Goal: Task Accomplishment & Management: Manage account settings

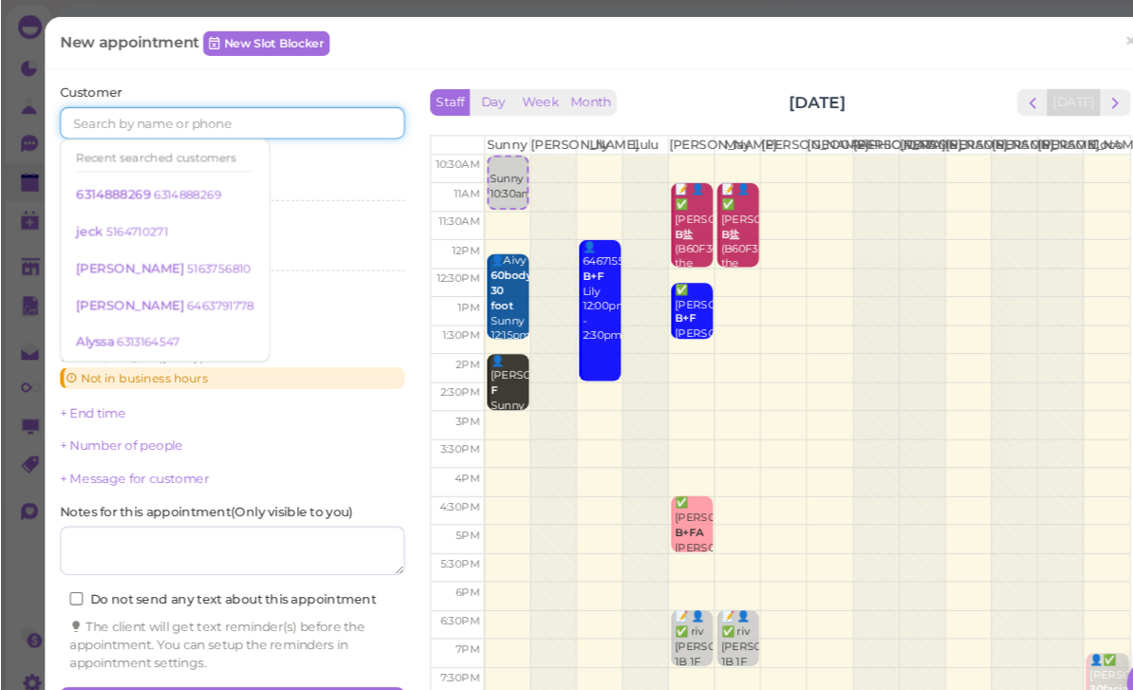
scroll to position [17, 0]
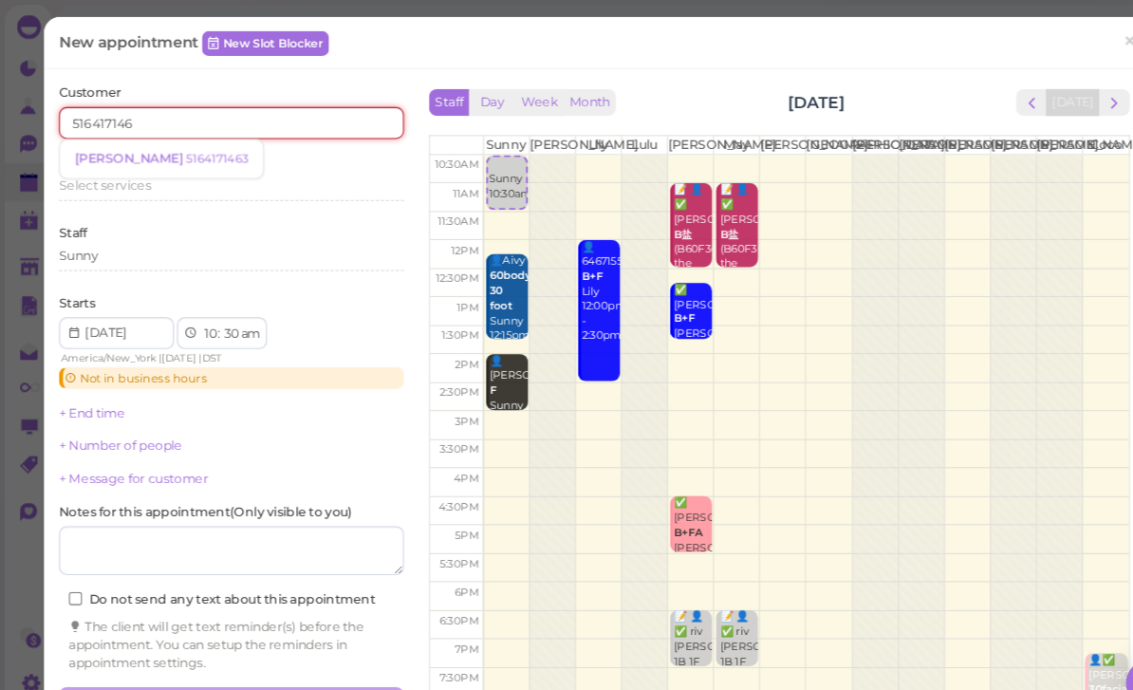
type input "5164171463"
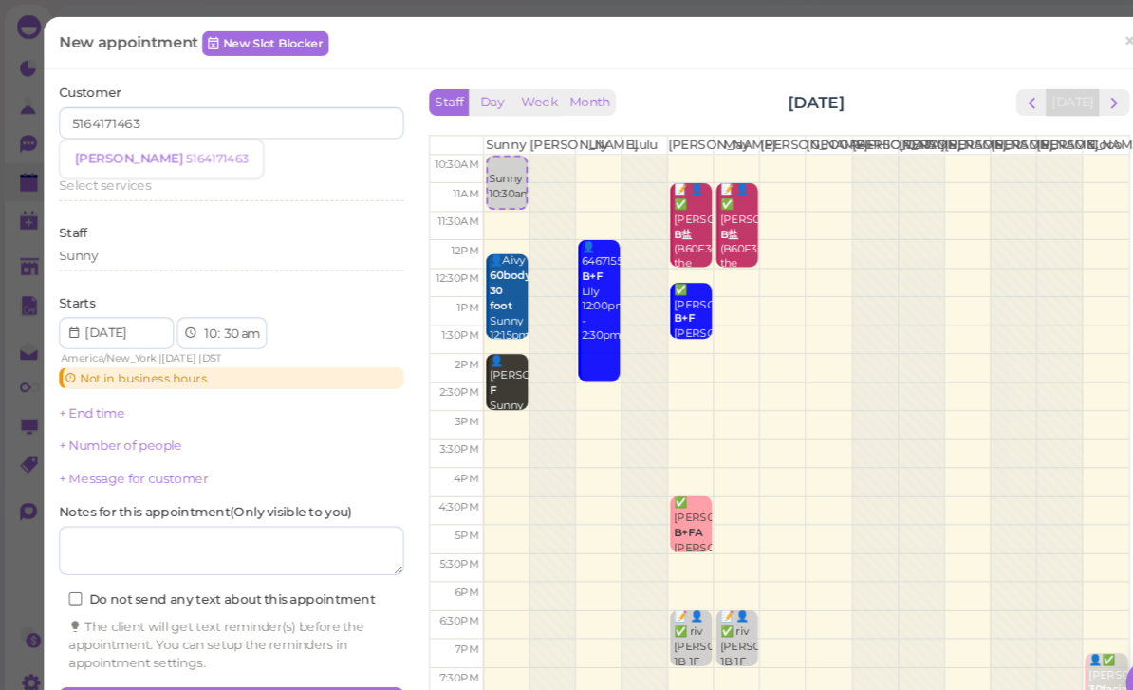
click at [177, 144] on small "5164171463" at bounding box center [206, 150] width 59 height 13
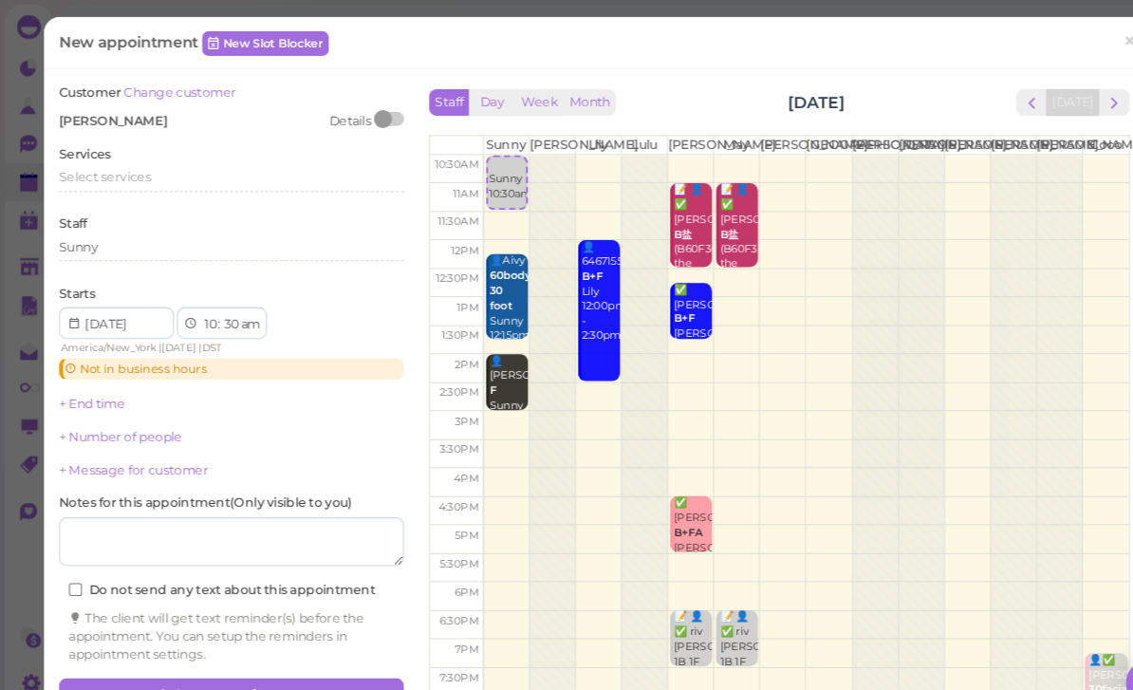
click at [143, 169] on div "Select services" at bounding box center [219, 167] width 327 height 17
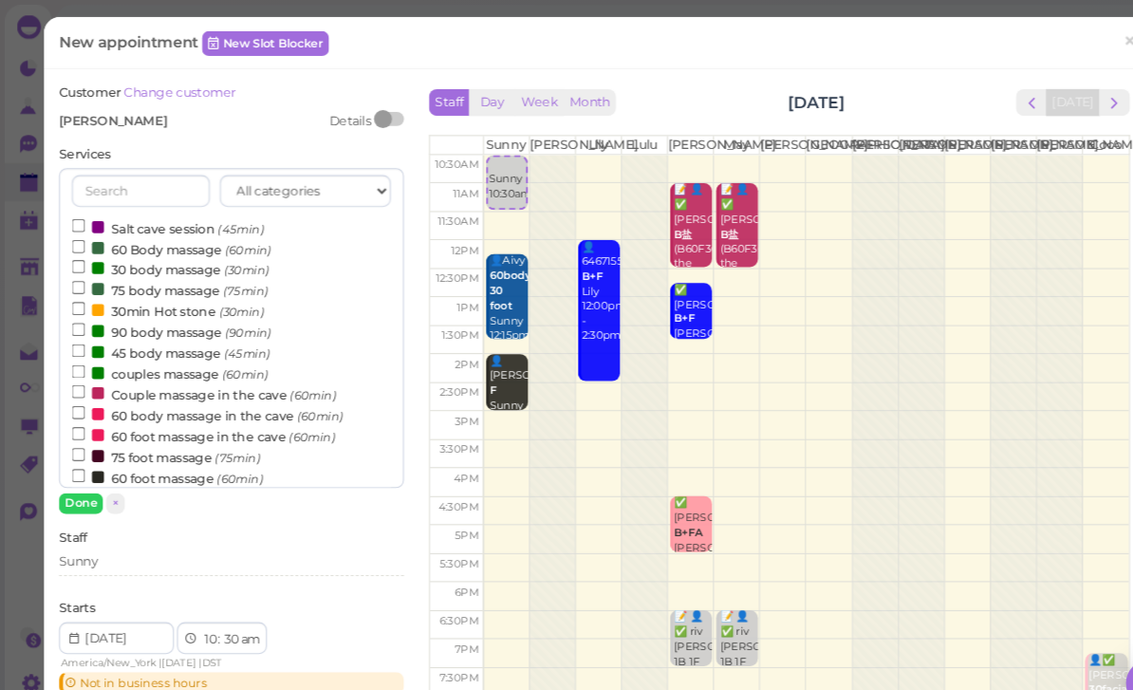
click at [180, 234] on label "60 Body massage (60min)" at bounding box center [162, 236] width 189 height 20
click at [81, 234] on input "60 Body massage (60min)" at bounding box center [74, 234] width 12 height 12
click at [83, 475] on button "Done" at bounding box center [77, 478] width 42 height 20
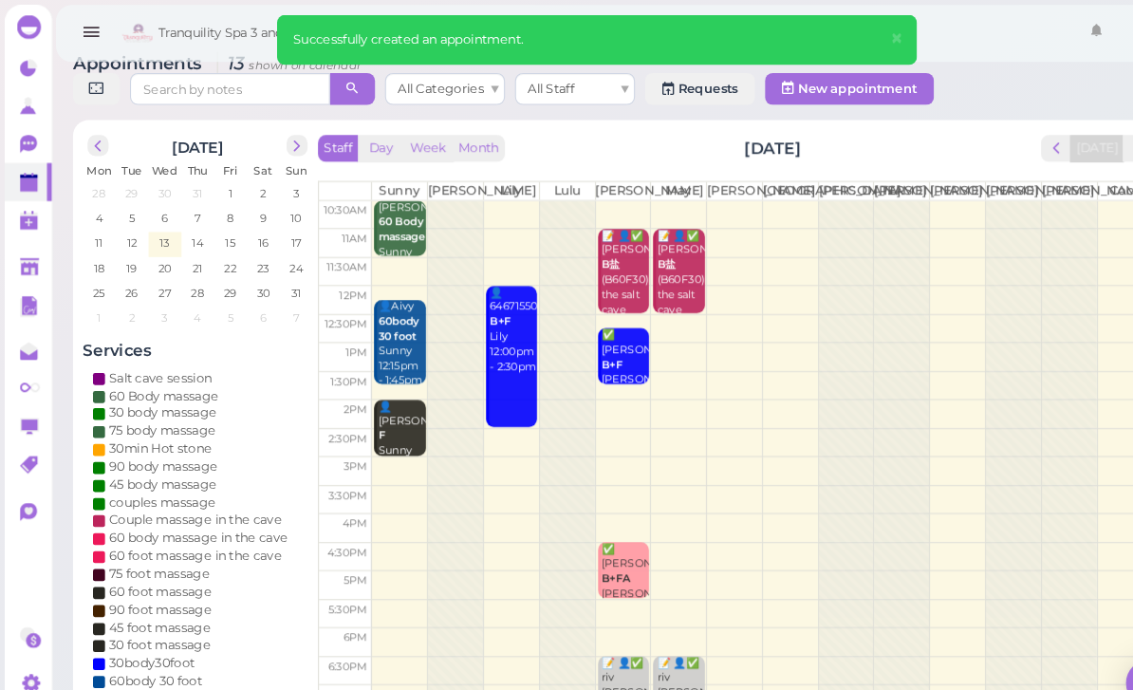
click at [384, 231] on b "60 Body massage" at bounding box center [381, 217] width 45 height 27
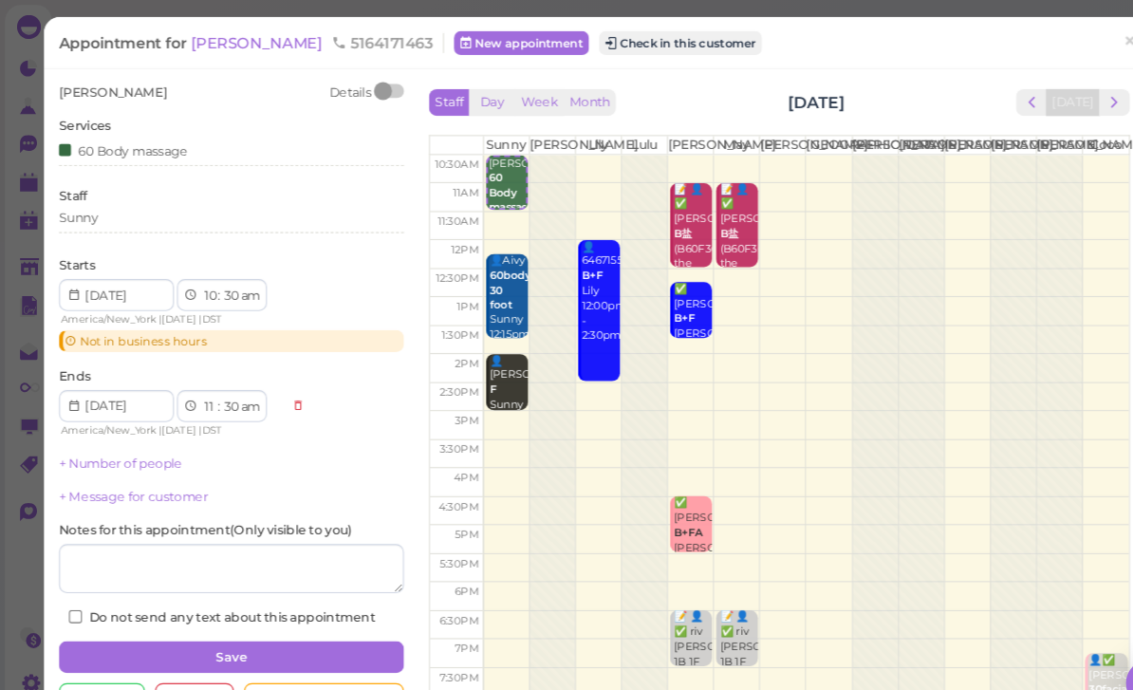
click at [216, 170] on div "[PERSON_NAME] Details Services 60 Body massage Staff Sunny Starts 1 2 3 4 5 6 7…" at bounding box center [219, 337] width 327 height 514
click at [146, 154] on div "60 Body massage" at bounding box center [219, 146] width 327 height 26
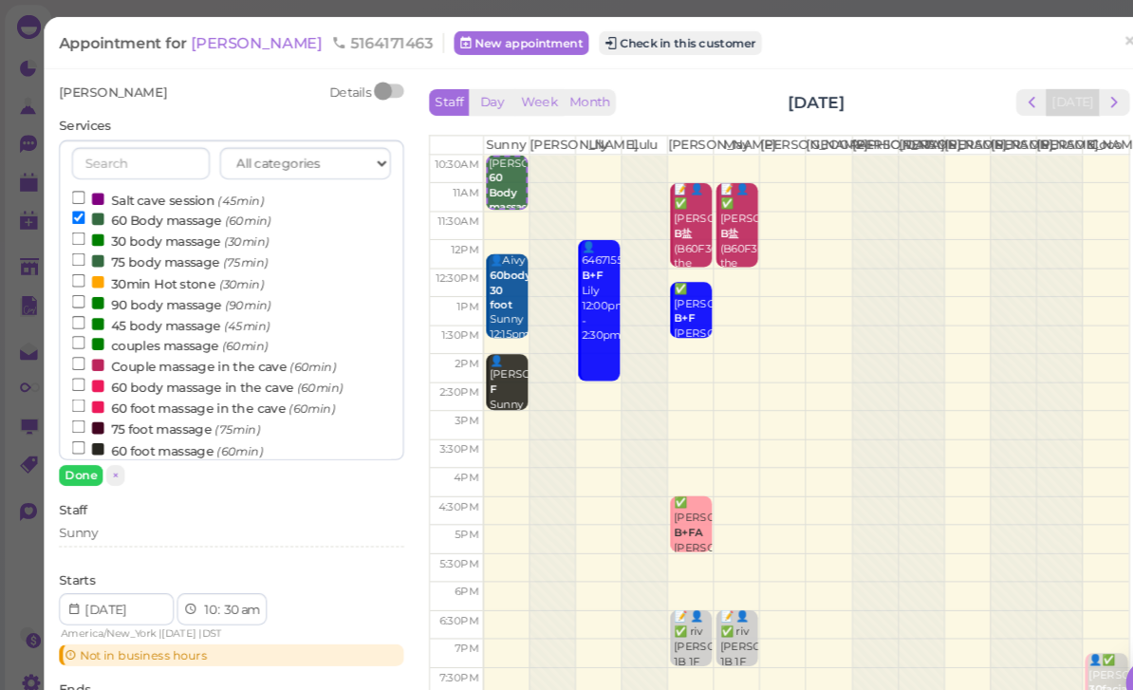
click at [167, 226] on label "30 body massage (30min)" at bounding box center [161, 228] width 187 height 20
click at [81, 226] on input "30 body massage (30min)" at bounding box center [74, 226] width 12 height 12
select select "12"
select select "00"
select select "pm"
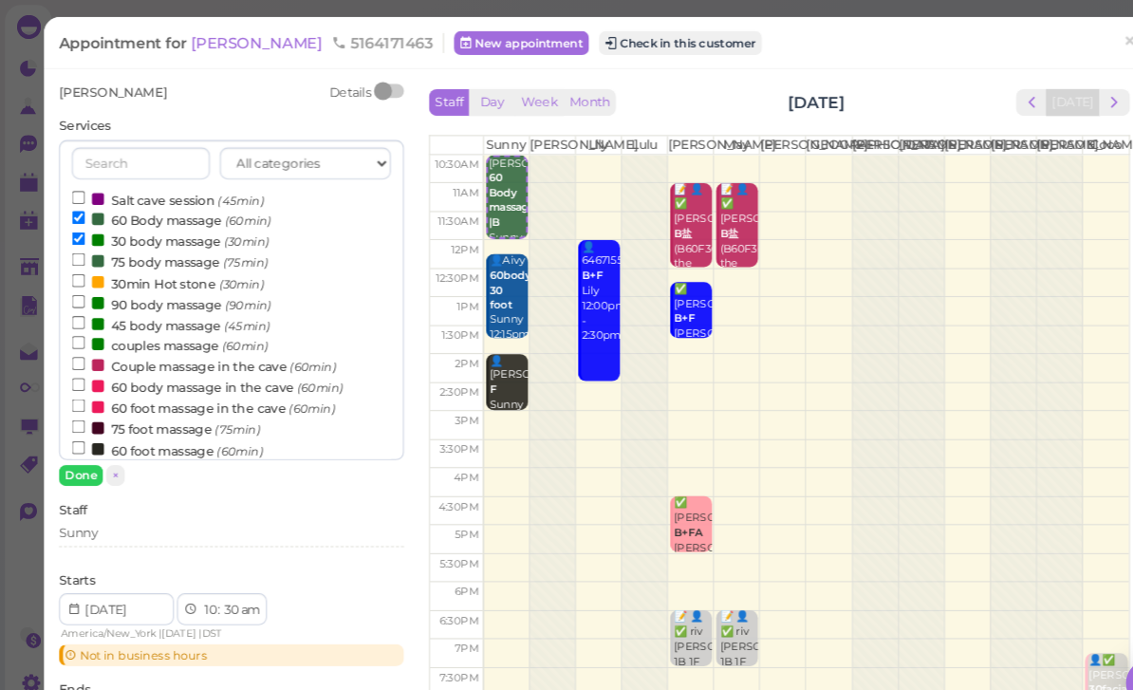
click at [153, 220] on label "30 body massage (30min)" at bounding box center [161, 228] width 187 height 20
click at [81, 220] on input "30 body massage (30min)" at bounding box center [74, 226] width 12 height 12
select select "11"
select select "30"
select select "am"
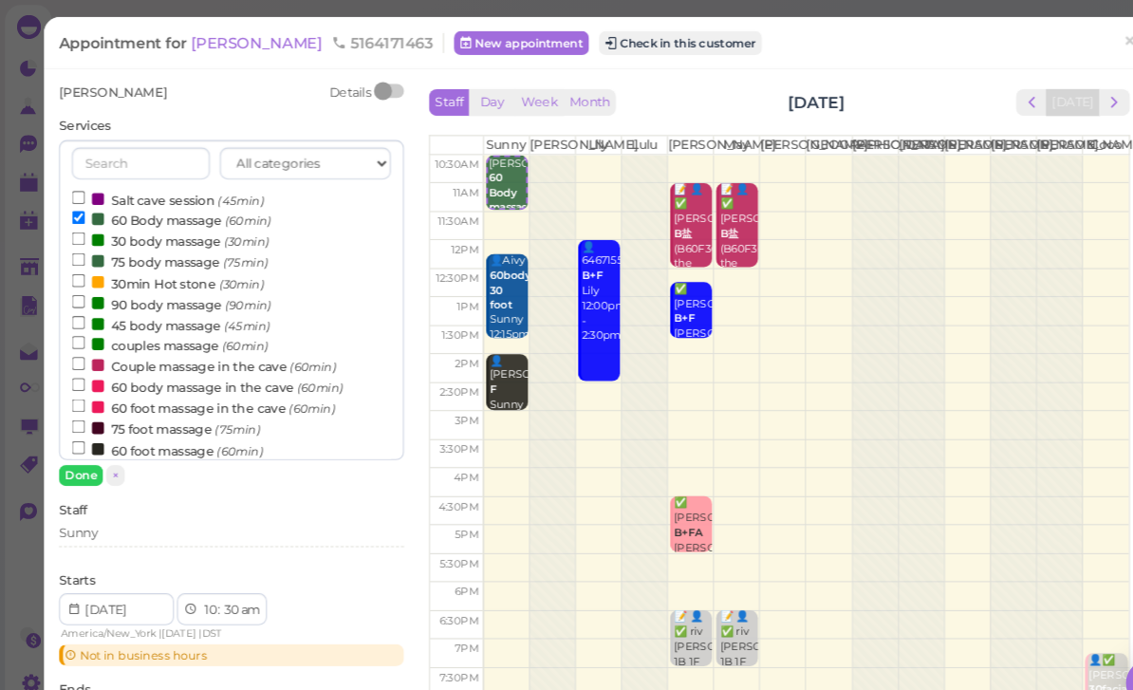
click at [81, 220] on input "30 body massage (30min)" at bounding box center [74, 226] width 12 height 12
select select "12"
select select "00"
select select "pm"
click at [188, 224] on label "30 body massage (30min)" at bounding box center [161, 228] width 187 height 20
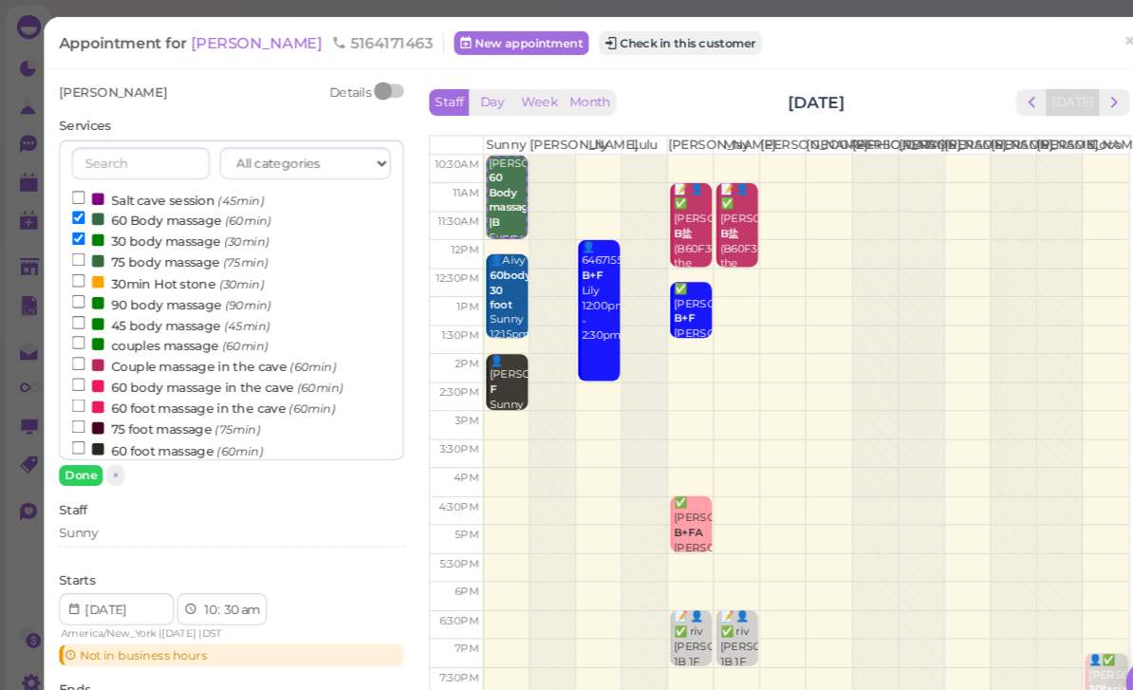
click at [81, 224] on input "30 body massage (30min)" at bounding box center [74, 226] width 12 height 12
select select "11"
select select "30"
select select "am"
click at [167, 245] on label "75 body massage (75min)" at bounding box center [161, 248] width 186 height 20
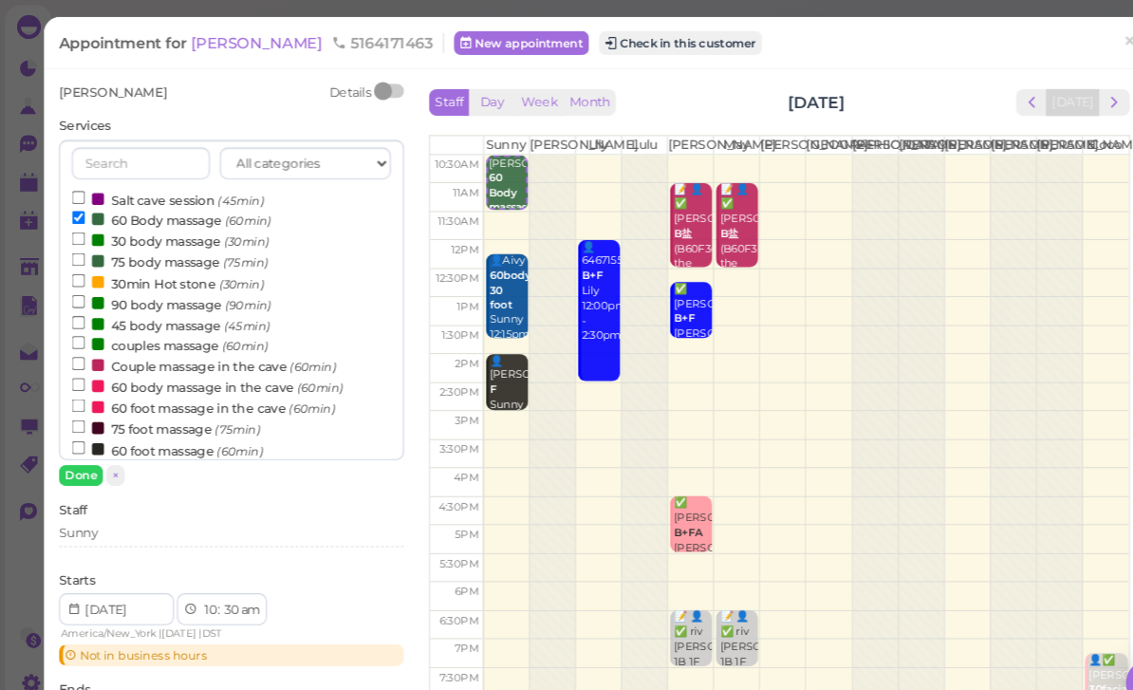
click at [81, 245] on input "75 body massage (75min)" at bounding box center [74, 246] width 12 height 12
select select "12"
select select "45"
select select "pm"
click at [224, 213] on small "(60min)" at bounding box center [236, 209] width 44 height 13
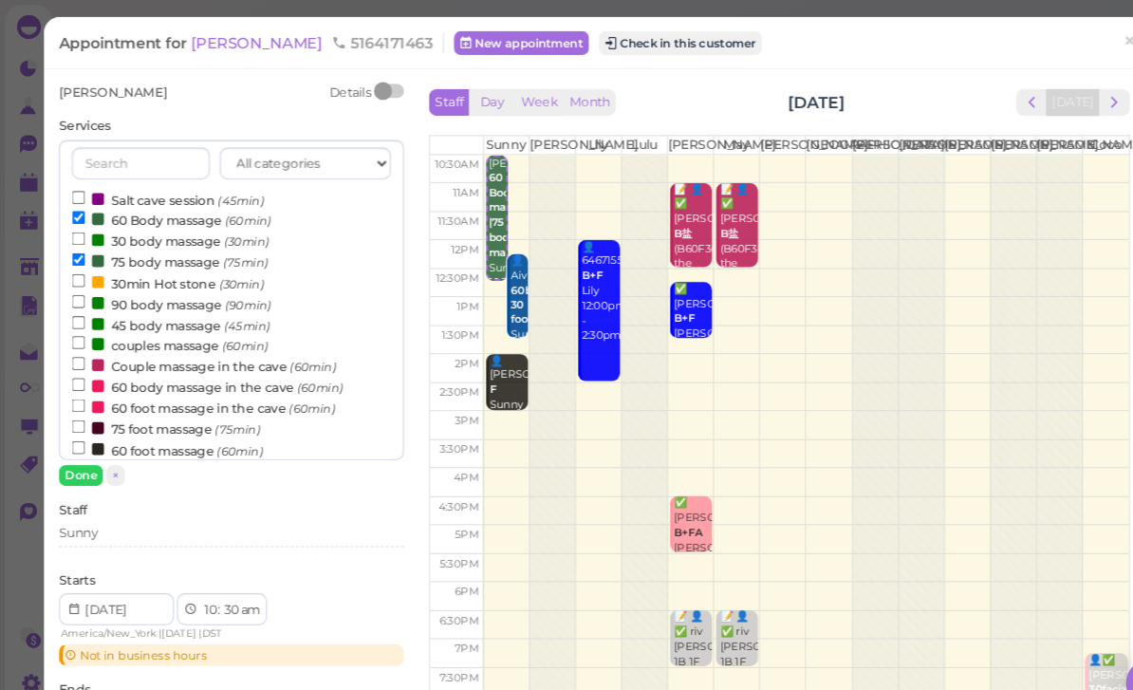
click at [81, 213] on input "60 Body massage (60min)" at bounding box center [74, 206] width 12 height 12
select select "11"
select select "am"
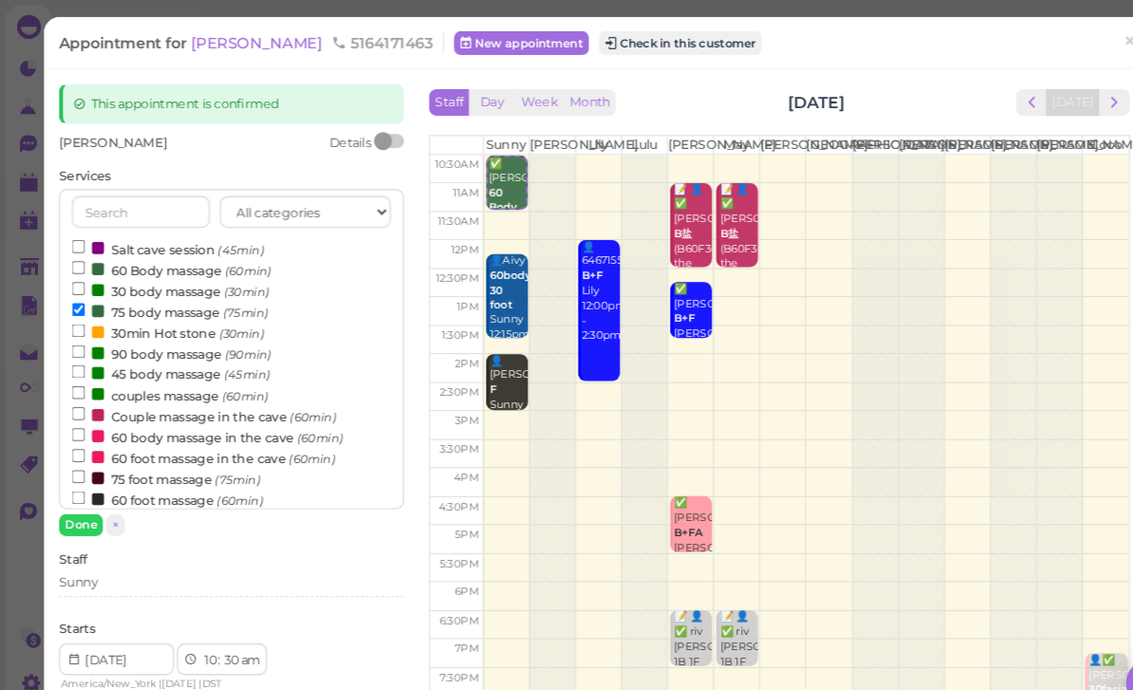
click at [141, 309] on label "30min Hot stone (30min)" at bounding box center [159, 316] width 182 height 20
click at [81, 309] on input "30min Hot stone (30min)" at bounding box center [74, 314] width 12 height 12
select select "12"
select select "15"
select select "pm"
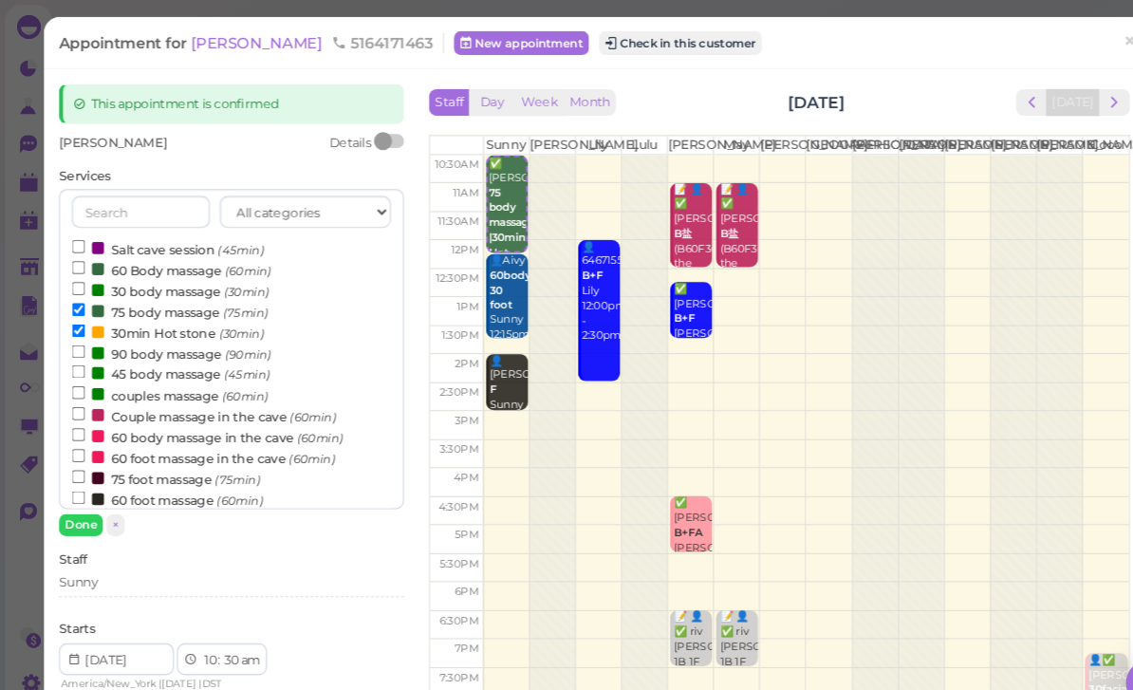
click at [203, 306] on label "30min Hot stone (30min)" at bounding box center [159, 316] width 182 height 20
click at [81, 308] on input "30min Hot stone (30min)" at bounding box center [74, 314] width 12 height 12
select select "11"
select select "45"
select select "am"
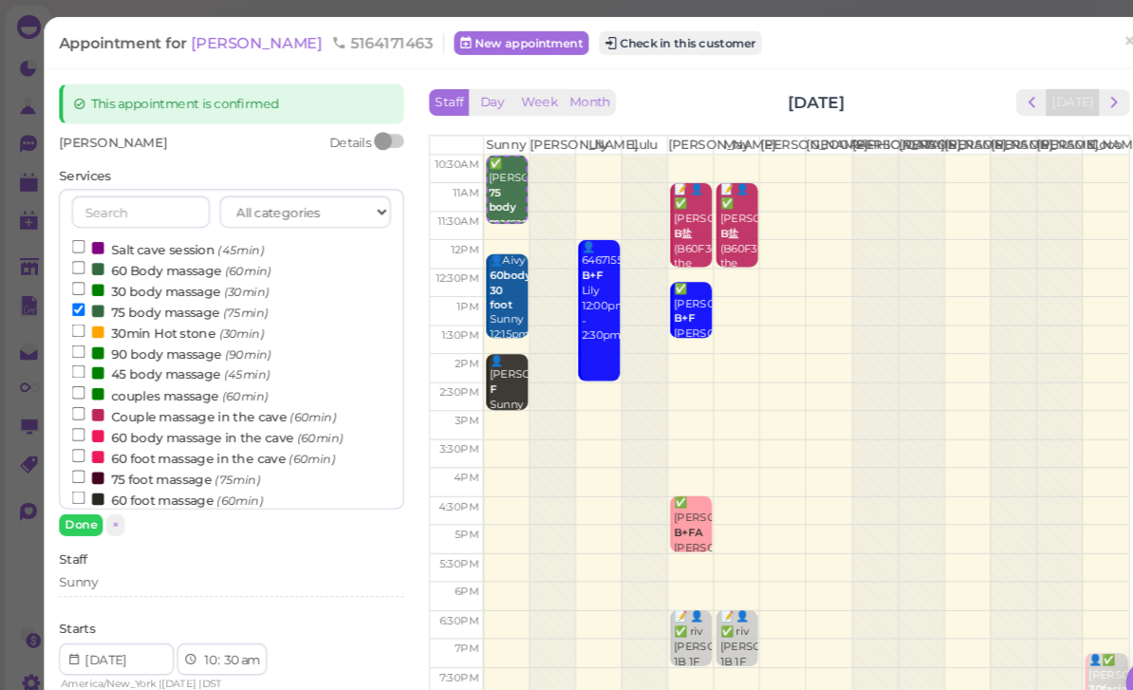
click at [160, 307] on label "30min Hot stone (30min)" at bounding box center [159, 316] width 182 height 20
click at [81, 308] on input "30min Hot stone (30min)" at bounding box center [74, 314] width 12 height 12
select select "12"
select select "15"
select select "pm"
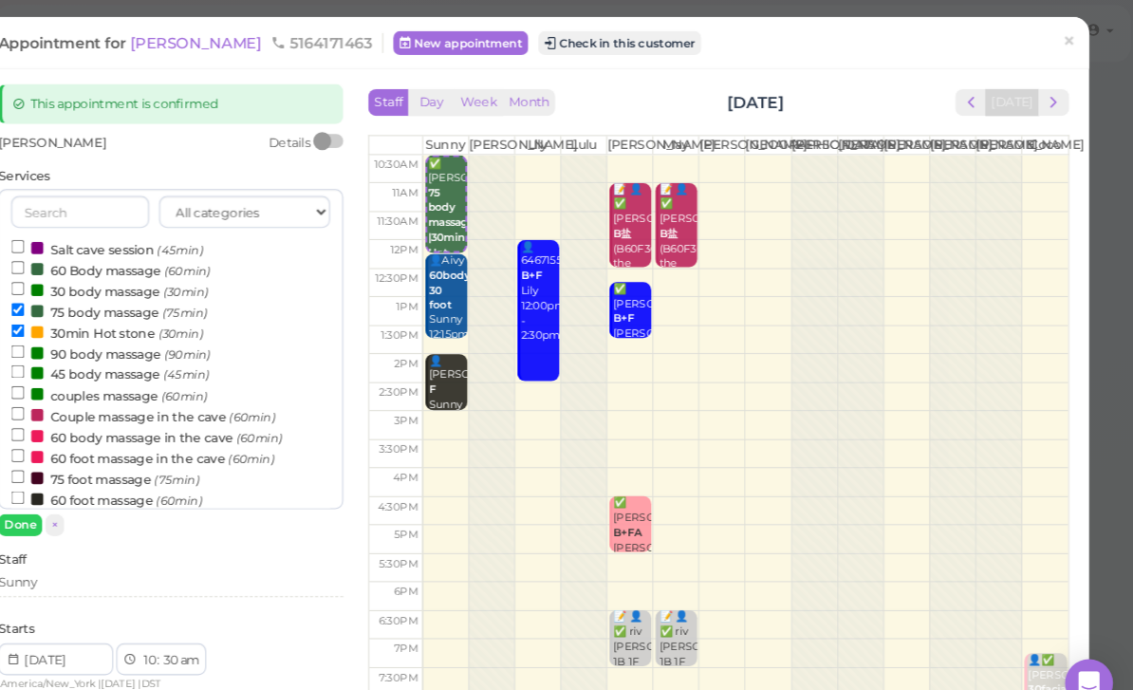
scroll to position [17, 0]
click at [68, 288] on input "75 body massage (75min)" at bounding box center [74, 294] width 12 height 12
select select "11"
select select "00"
select select "am"
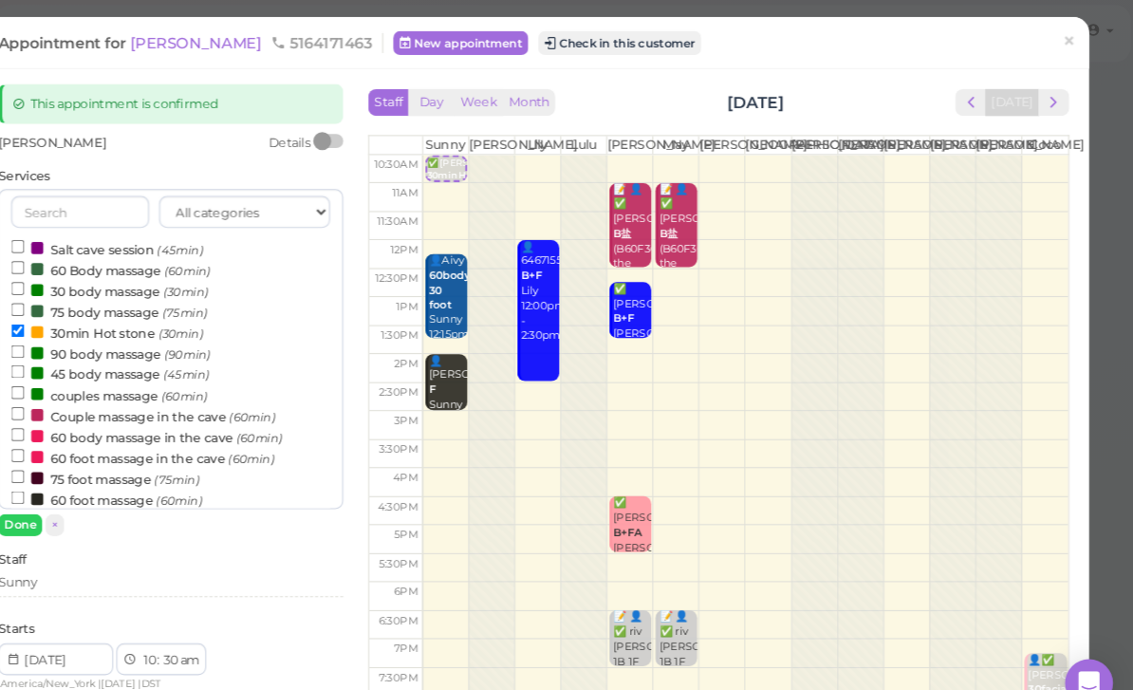
click at [68, 315] on input "30min Hot stone (30min)" at bounding box center [74, 314] width 12 height 12
click at [56, 498] on button "Done" at bounding box center [77, 498] width 42 height 20
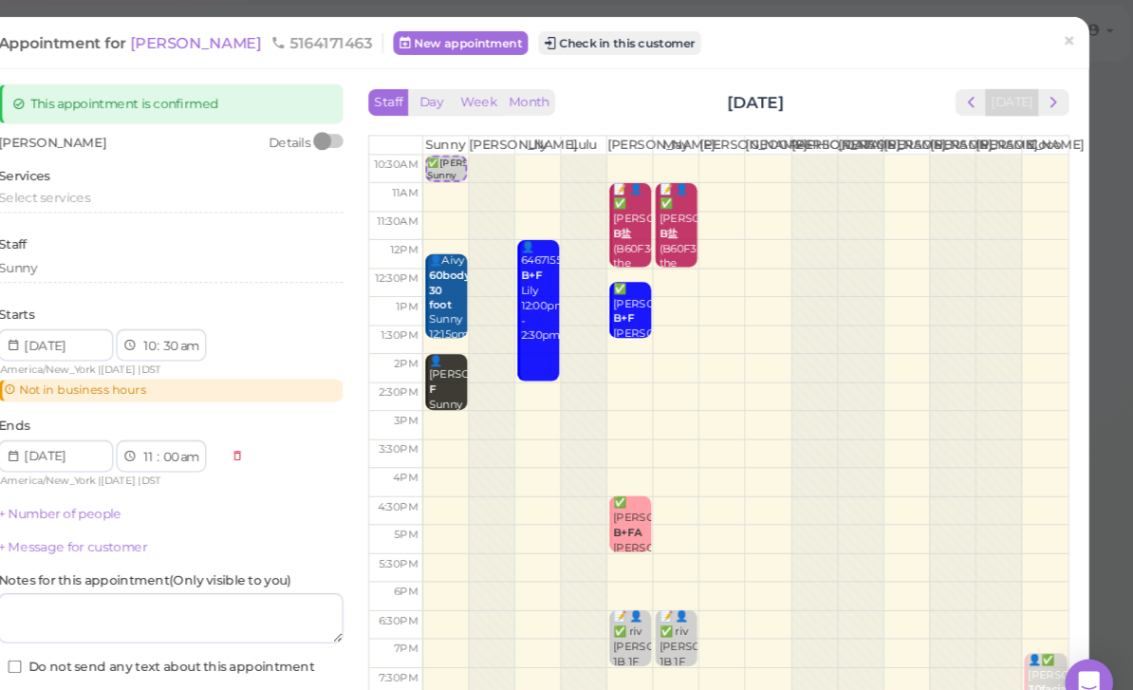
click at [210, 325] on select "00 05 10 15 20 25 30 35 40 45 50 55" at bounding box center [219, 329] width 19 height 20
click at [1043, 104] on button "next" at bounding box center [1057, 97] width 29 height 26
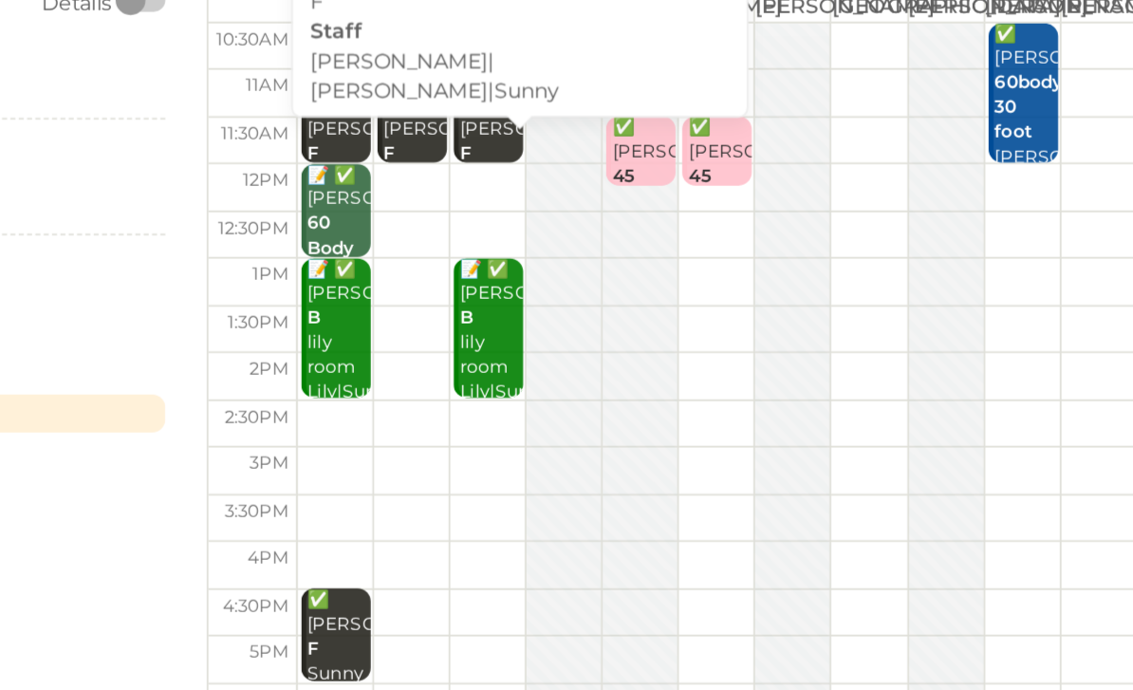
click at [508, 174] on div "👤✅ (3) [PERSON_NAME] Sanquiny F [PERSON_NAME]|[PERSON_NAME]|Sunny 11:00am - 12:…" at bounding box center [526, 237] width 37 height 127
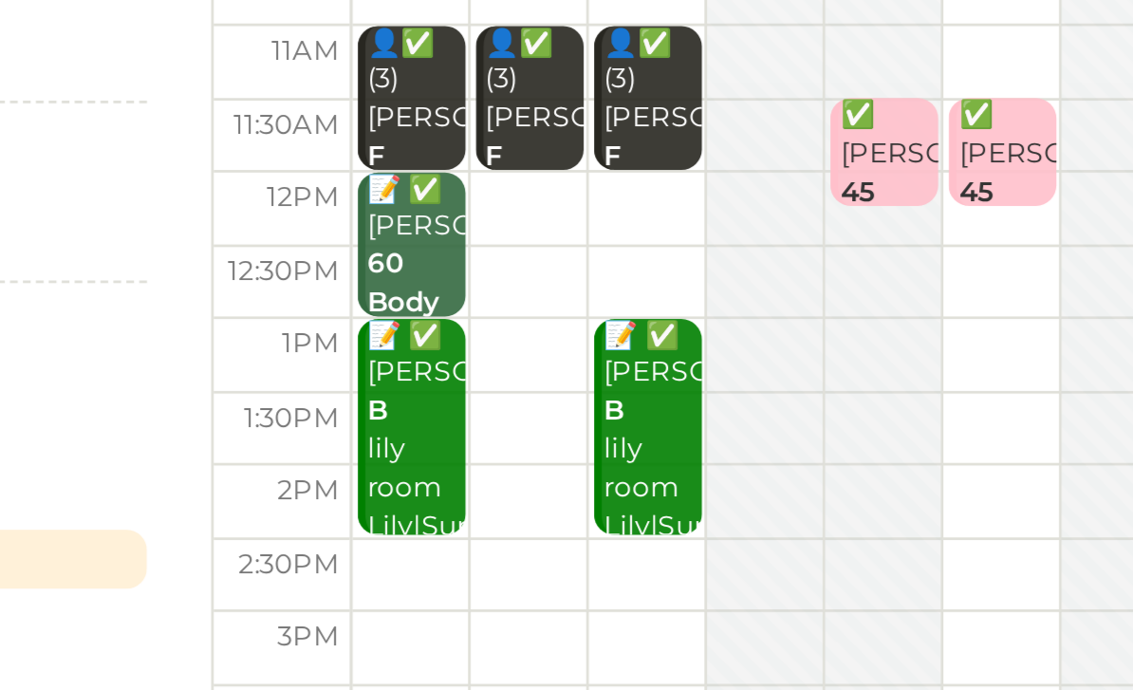
click at [458, 228] on td at bounding box center [764, 242] width 613 height 28
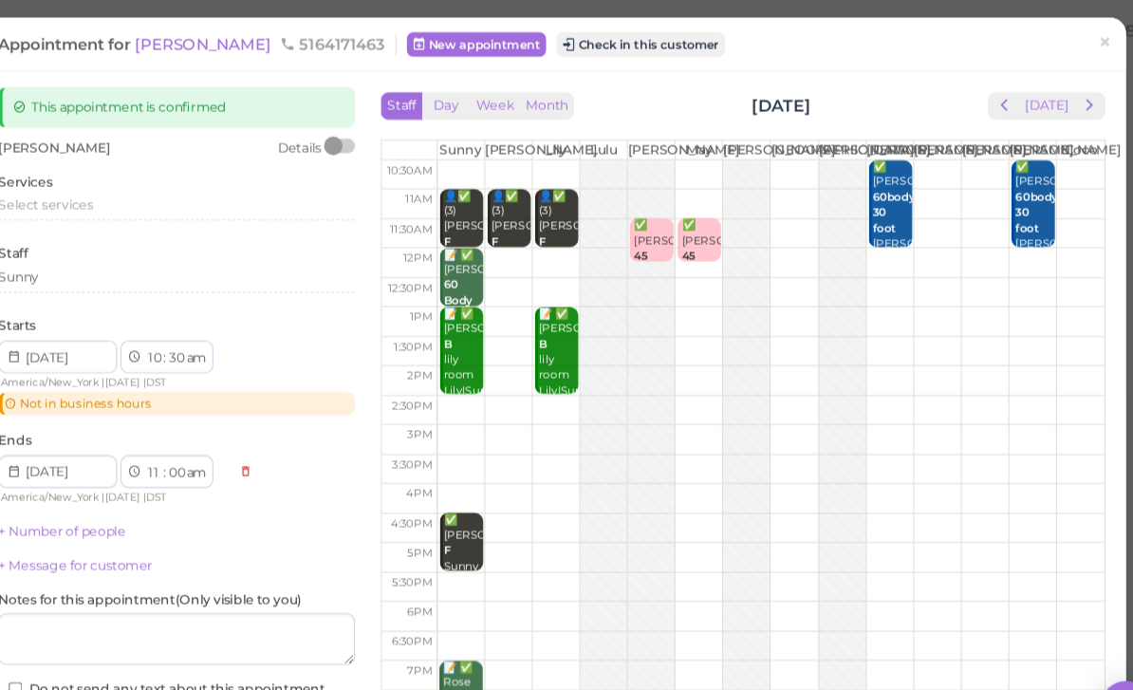
scroll to position [3, 0]
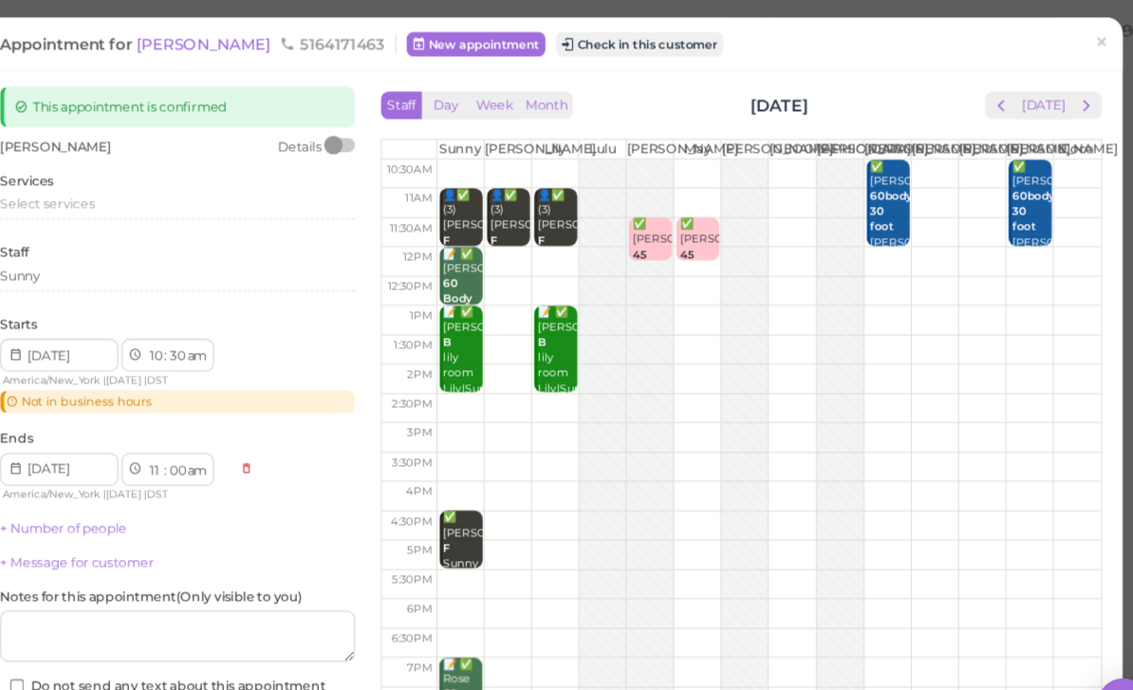
click at [471, 255] on td at bounding box center [764, 242] width 613 height 28
click at [1066, 42] on span "×" at bounding box center [1072, 39] width 12 height 27
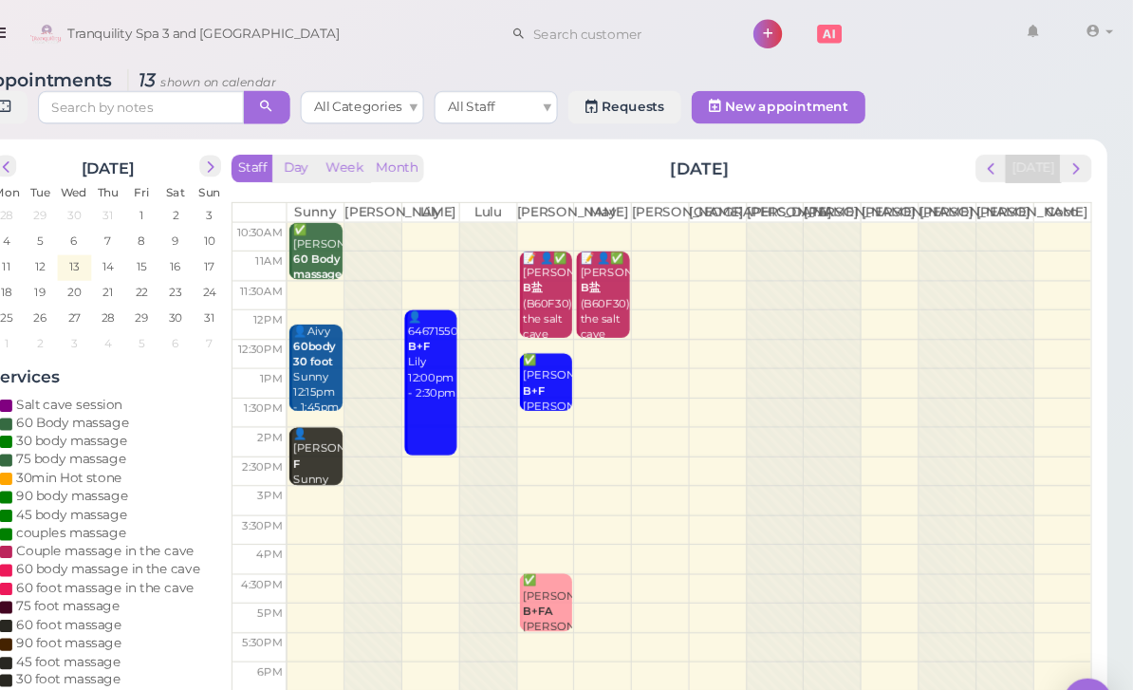
scroll to position [3, 0]
click at [1072, 160] on span "next" at bounding box center [1081, 155] width 18 height 18
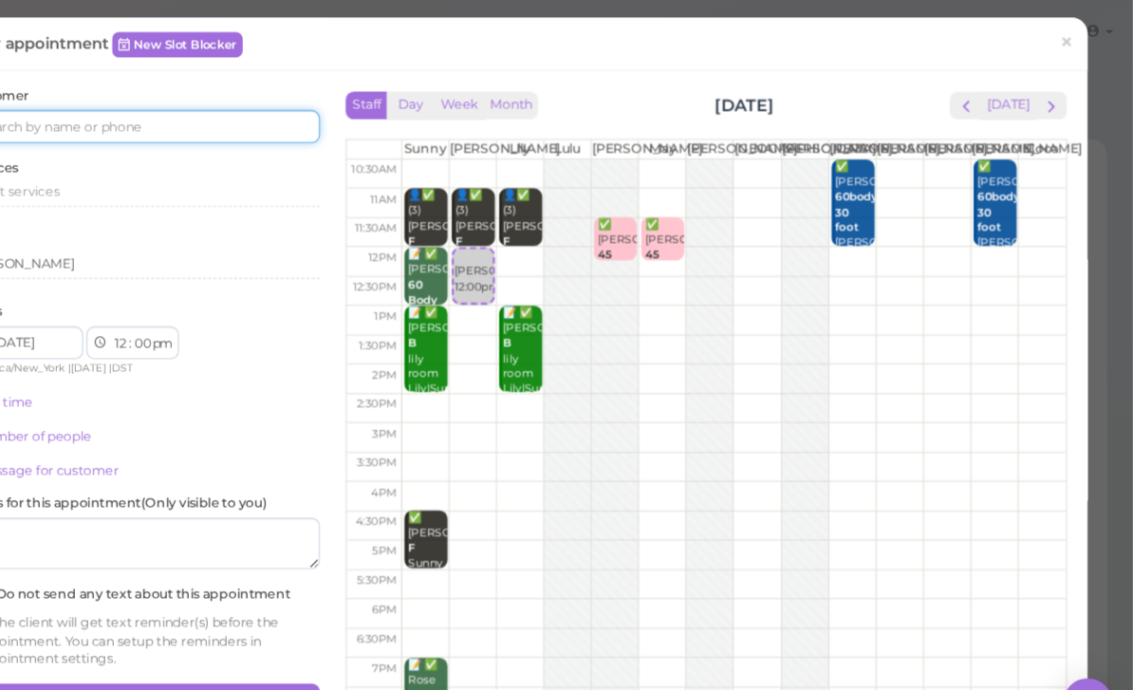
scroll to position [0, 0]
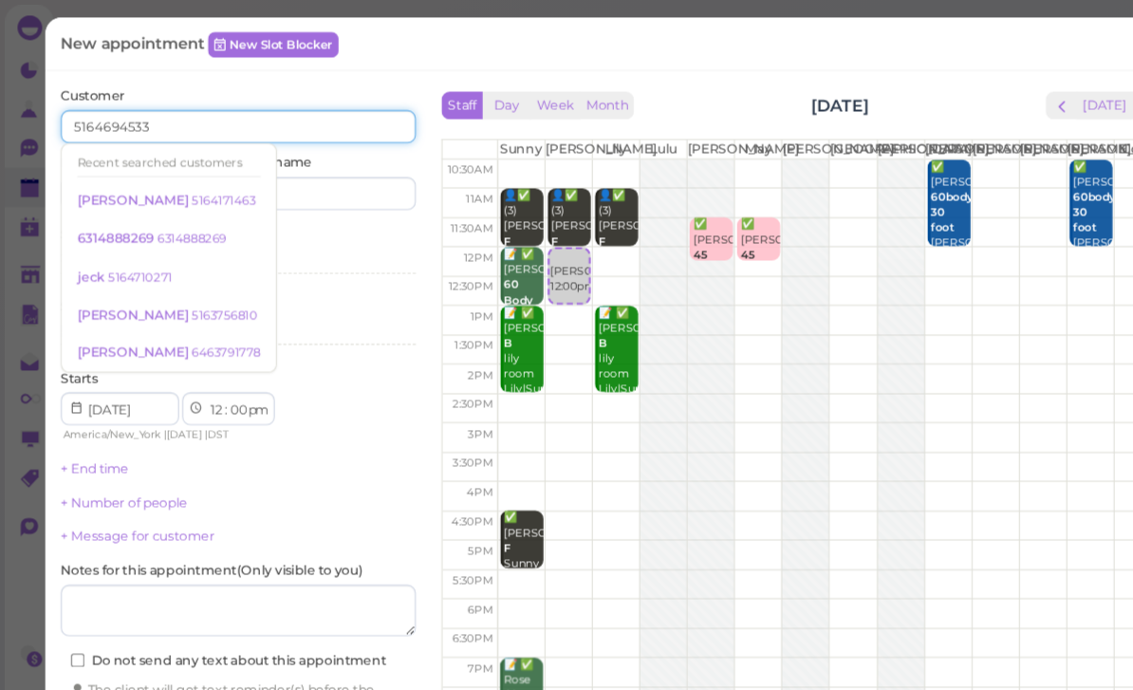
type input "5164694533"
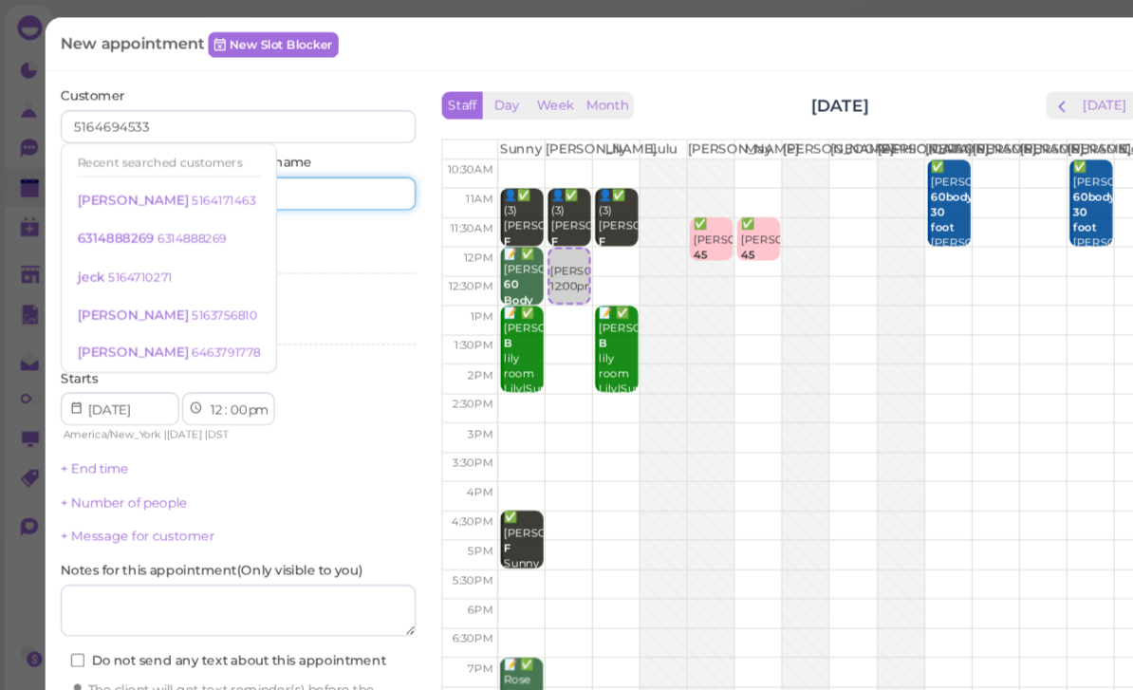
click at [286, 175] on input at bounding box center [305, 178] width 158 height 30
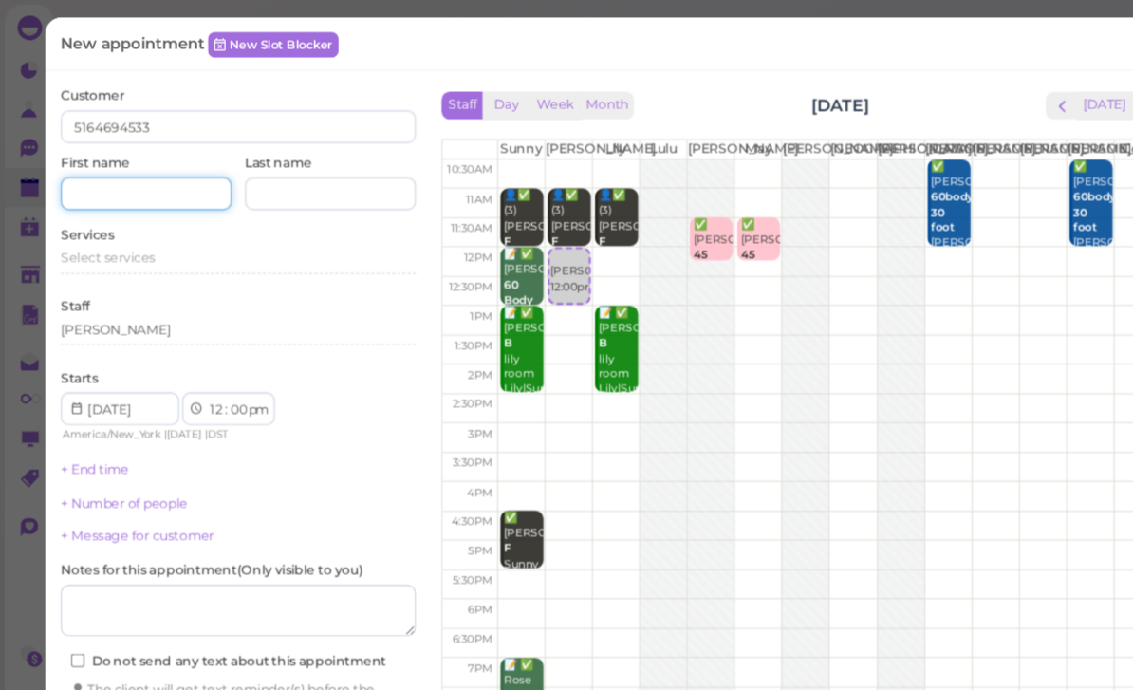
click at [183, 175] on input at bounding box center [135, 178] width 158 height 30
type input "[PERSON_NAME]"
click at [128, 235] on span "Select services" at bounding box center [99, 238] width 87 height 14
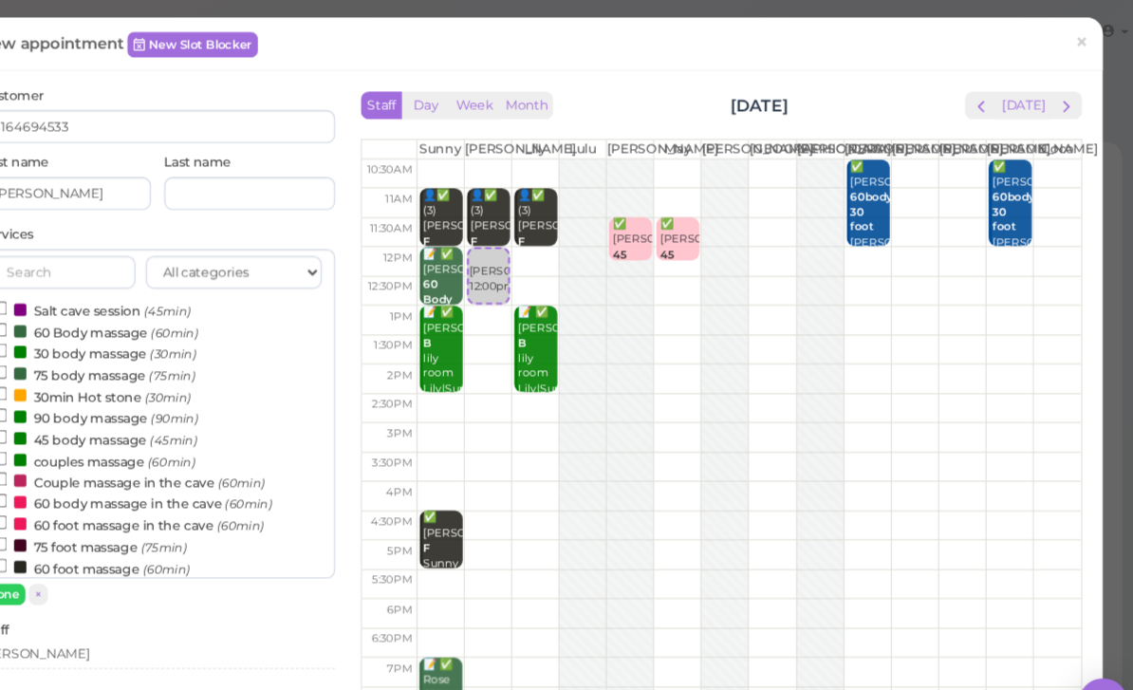
click at [95, 315] on label "30 body massage (30min)" at bounding box center [161, 325] width 187 height 20
click at [81, 317] on input "30 body massage (30min)" at bounding box center [74, 323] width 12 height 12
click at [103, 297] on label "60 Body massage (60min)" at bounding box center [162, 306] width 189 height 20
click at [81, 298] on input "60 Body massage (60min)" at bounding box center [74, 304] width 12 height 12
select select "1"
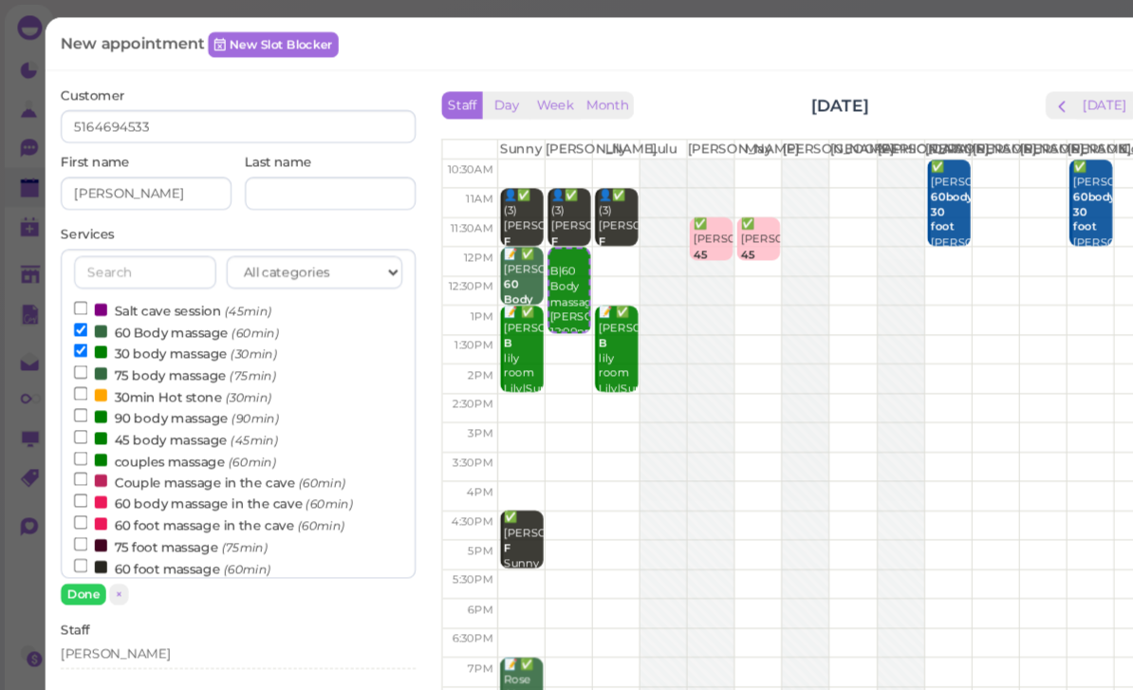
click at [162, 324] on label "30 body massage (30min)" at bounding box center [161, 325] width 187 height 20
click at [81, 324] on input "30 body massage (30min)" at bounding box center [74, 323] width 12 height 12
select select "00"
click at [85, 538] on button "Done" at bounding box center [77, 548] width 42 height 20
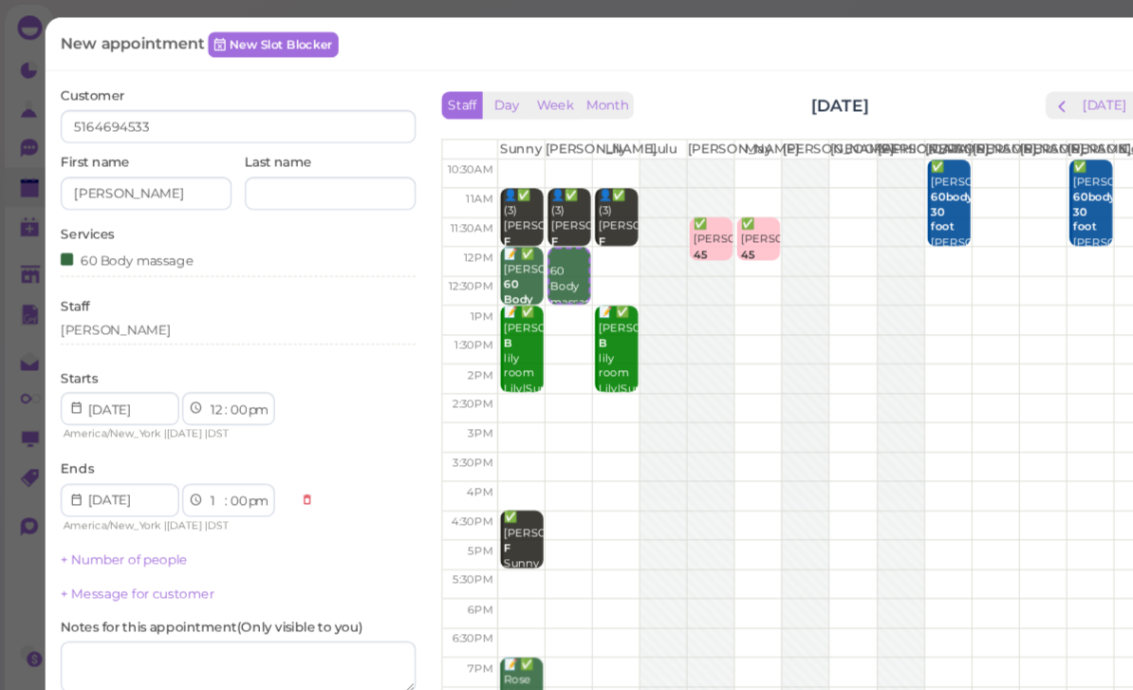
click at [141, 313] on div "[PERSON_NAME]" at bounding box center [219, 307] width 327 height 23
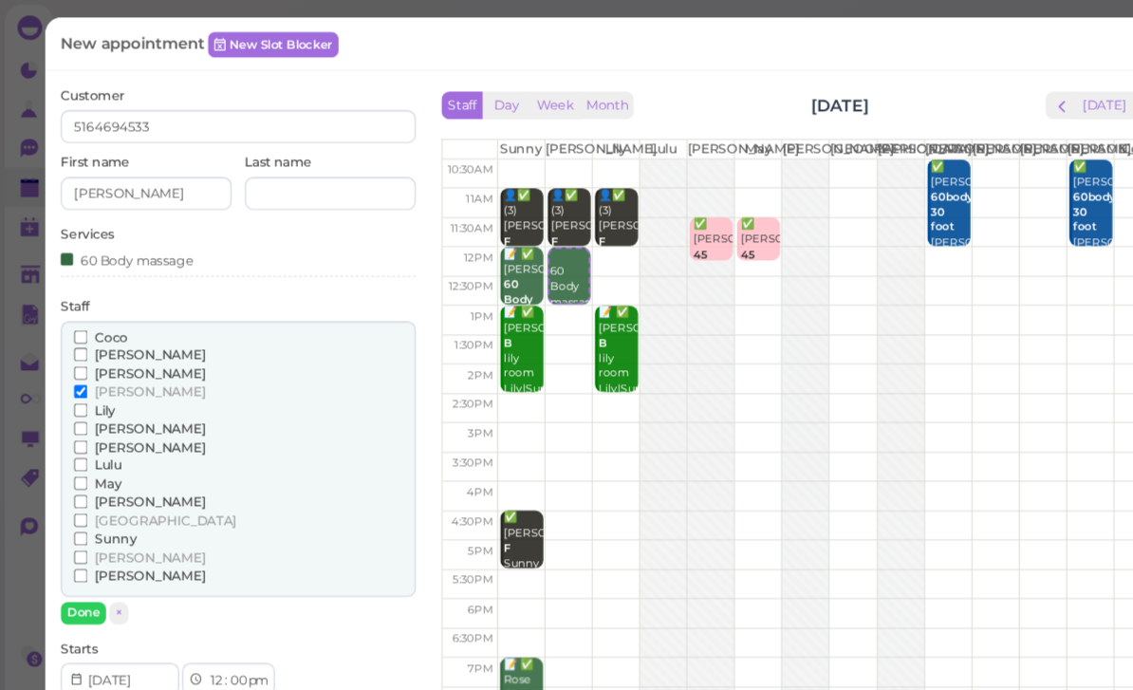
click at [105, 371] on span "Lily" at bounding box center [96, 378] width 19 height 14
click at [81, 372] on input "Lily" at bounding box center [74, 378] width 12 height 12
click at [73, 555] on button "Done" at bounding box center [77, 565] width 42 height 20
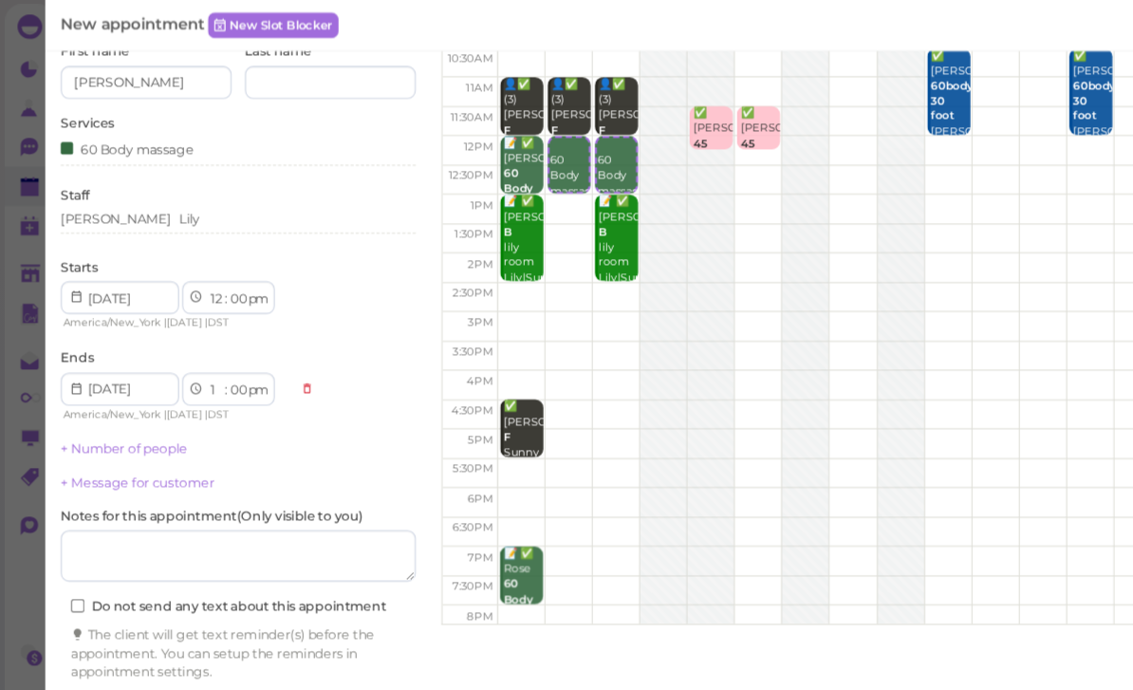
scroll to position [65, 0]
click at [220, 645] on button "Create appointment" at bounding box center [219, 658] width 327 height 30
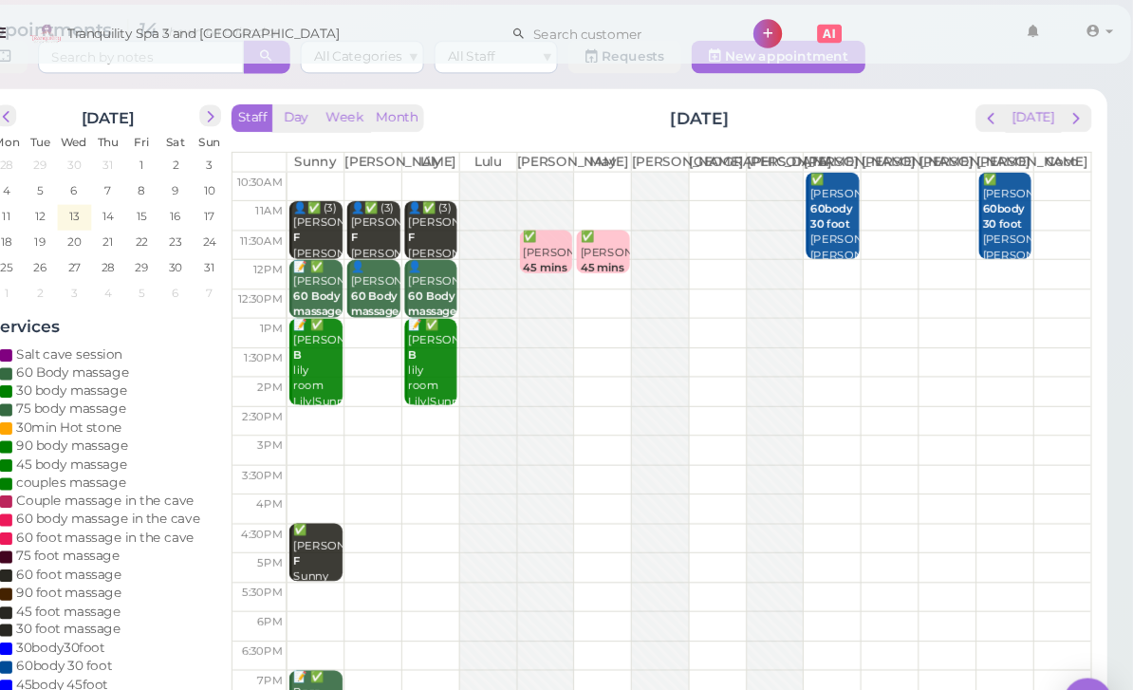
click at [1072, 101] on span "next" at bounding box center [1081, 110] width 18 height 18
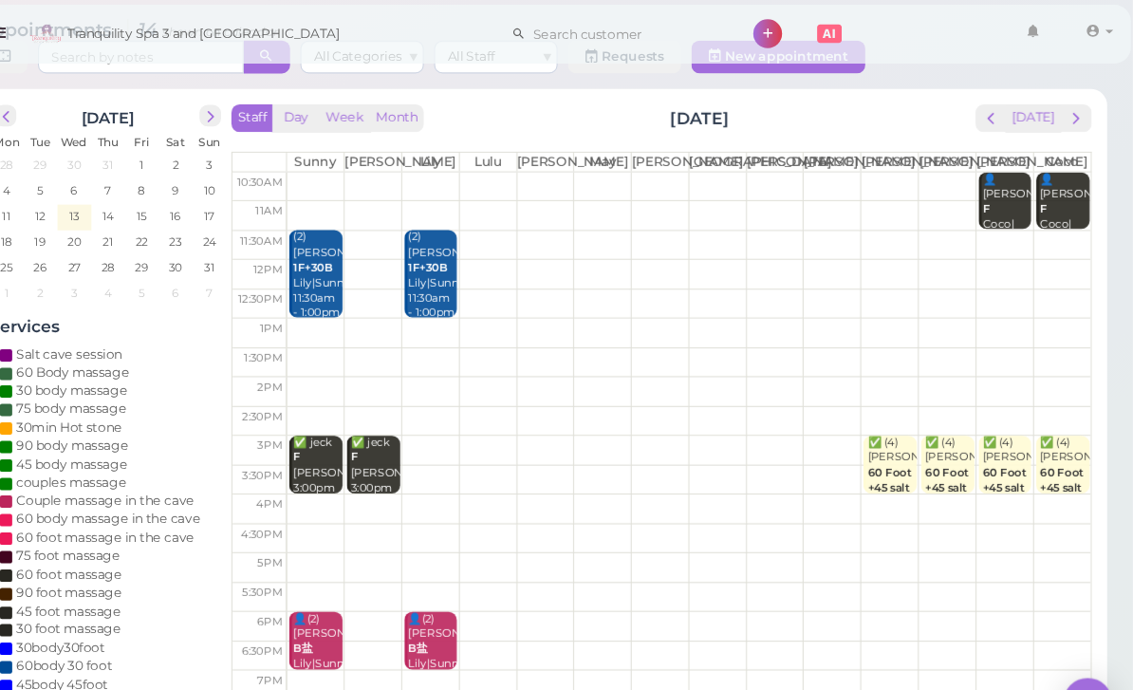
click at [988, 97] on button "prev" at bounding box center [1002, 110] width 29 height 26
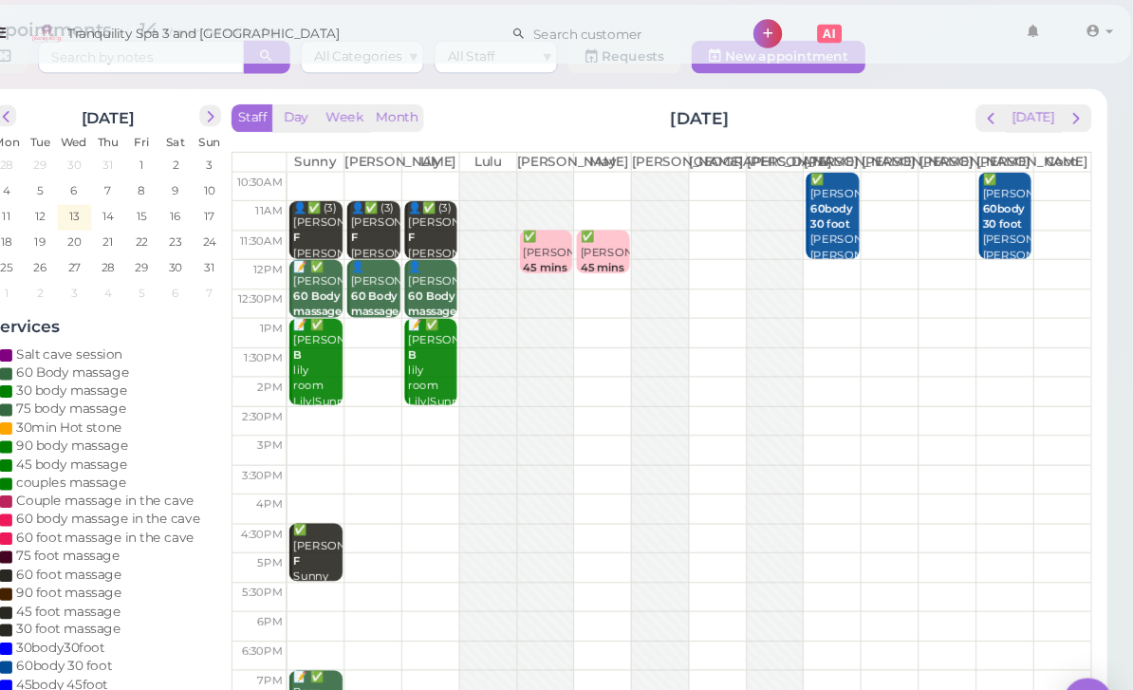
click at [988, 99] on button "prev" at bounding box center [1002, 110] width 29 height 26
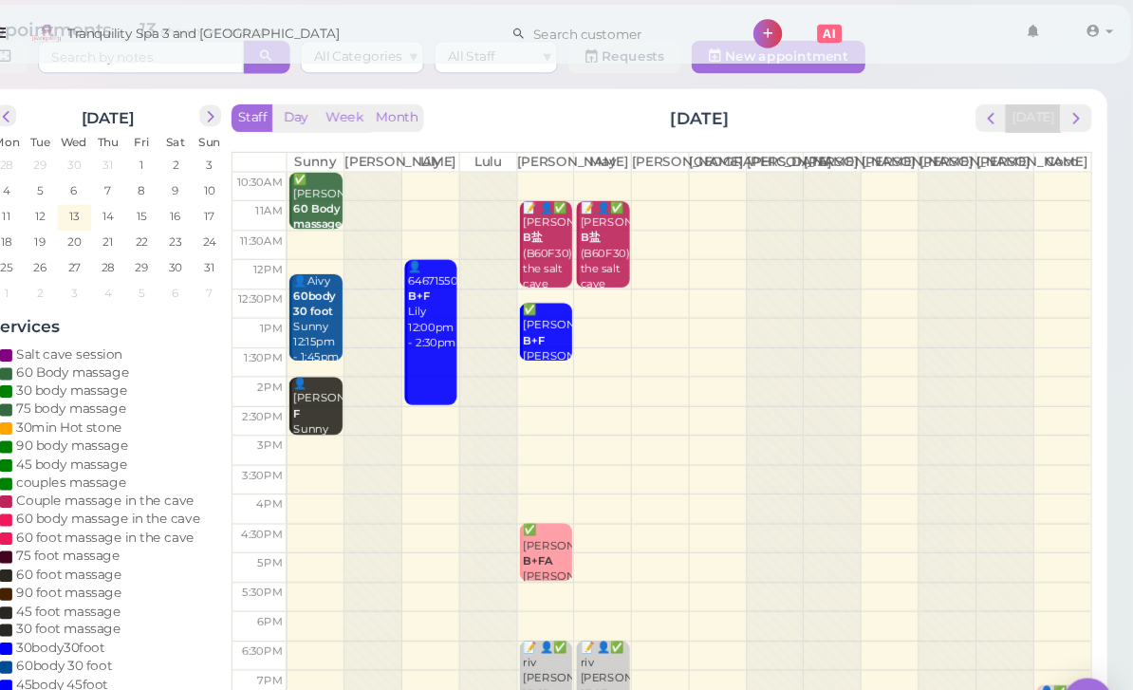
click at [359, 190] on b "60 Body massage" at bounding box center [381, 200] width 45 height 27
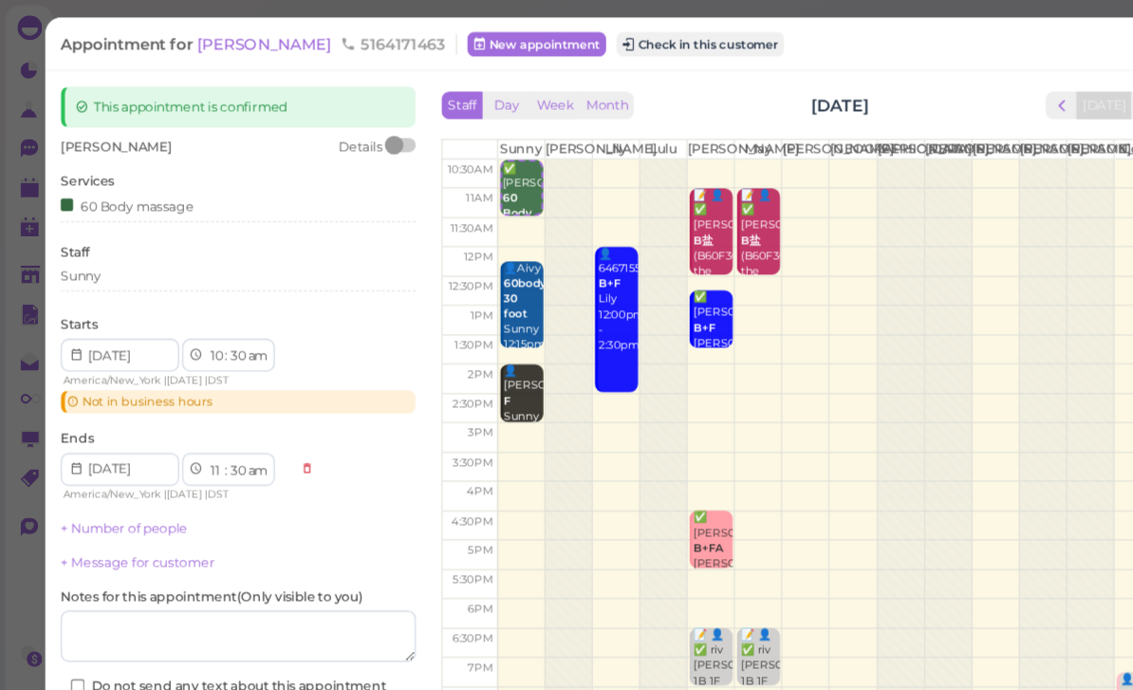
click at [153, 261] on div "Sunny" at bounding box center [219, 257] width 327 height 23
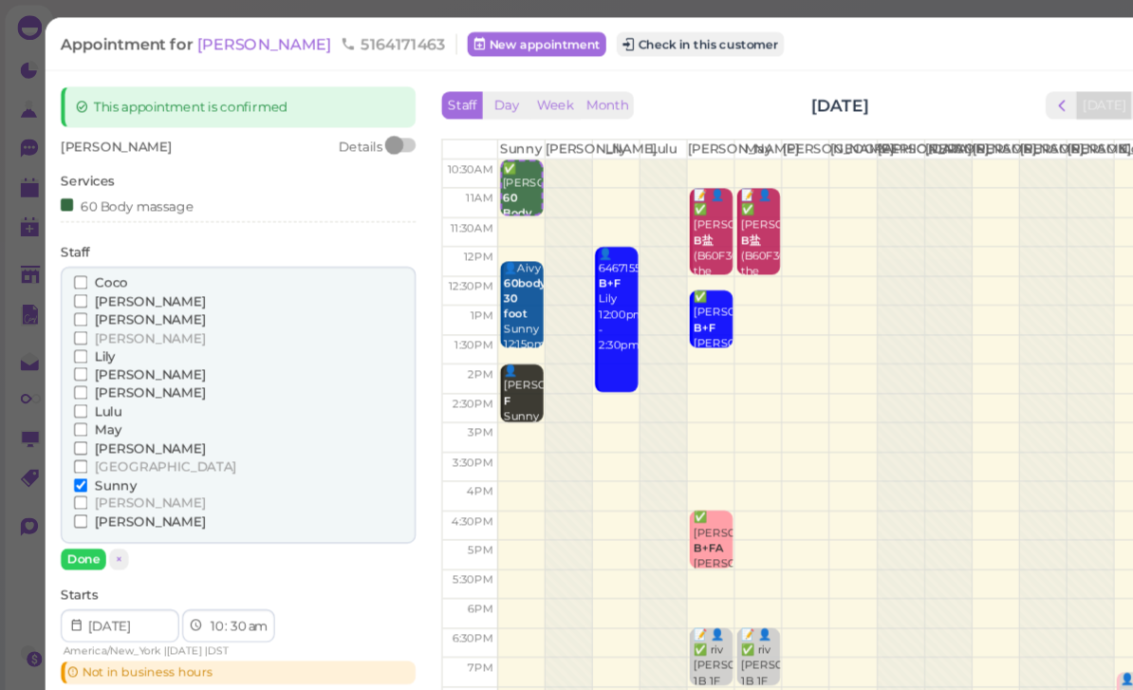
click at [101, 309] on span "[PERSON_NAME]" at bounding box center [138, 312] width 103 height 14
click at [81, 309] on input "[PERSON_NAME]" at bounding box center [74, 312] width 12 height 12
click at [73, 506] on button "Done" at bounding box center [77, 516] width 42 height 20
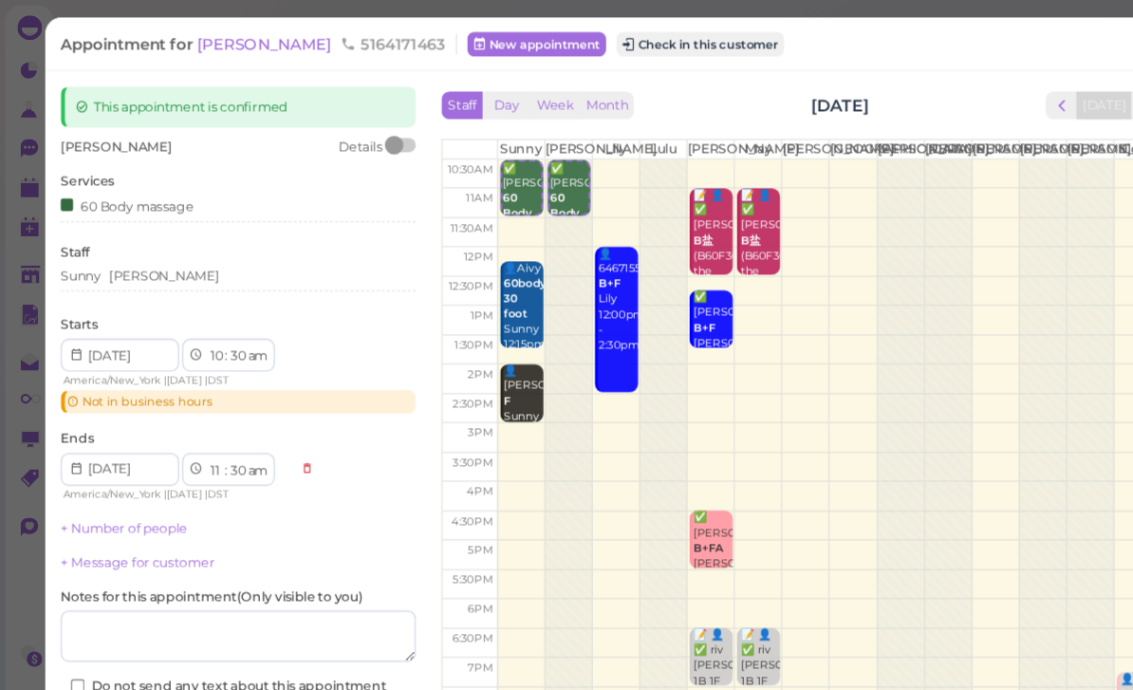
click at [109, 669] on button "Save" at bounding box center [219, 671] width 327 height 30
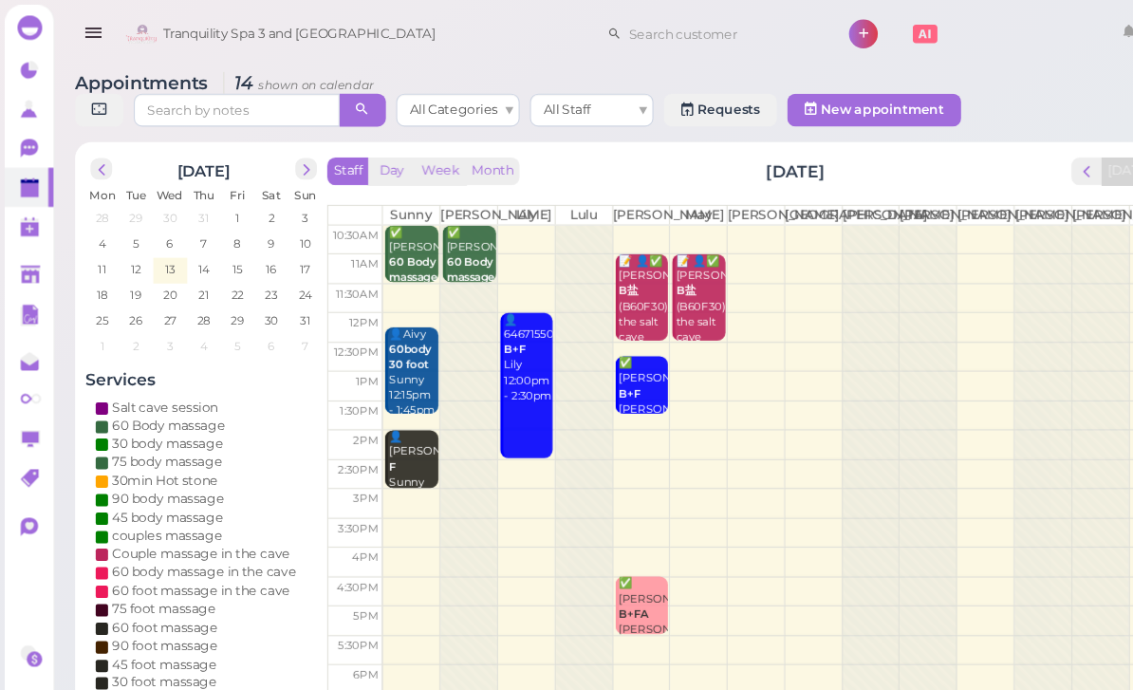
click at [378, 262] on b "60 Body massage" at bounding box center [381, 248] width 45 height 27
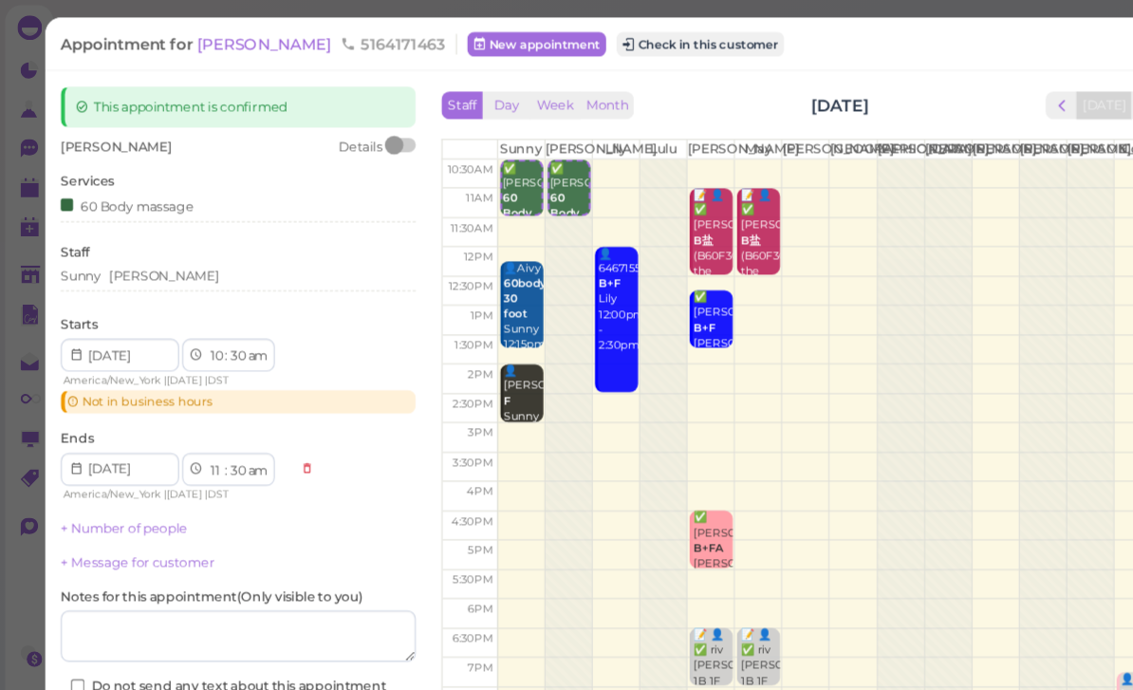
click at [67, 187] on div at bounding box center [61, 188] width 11 height 11
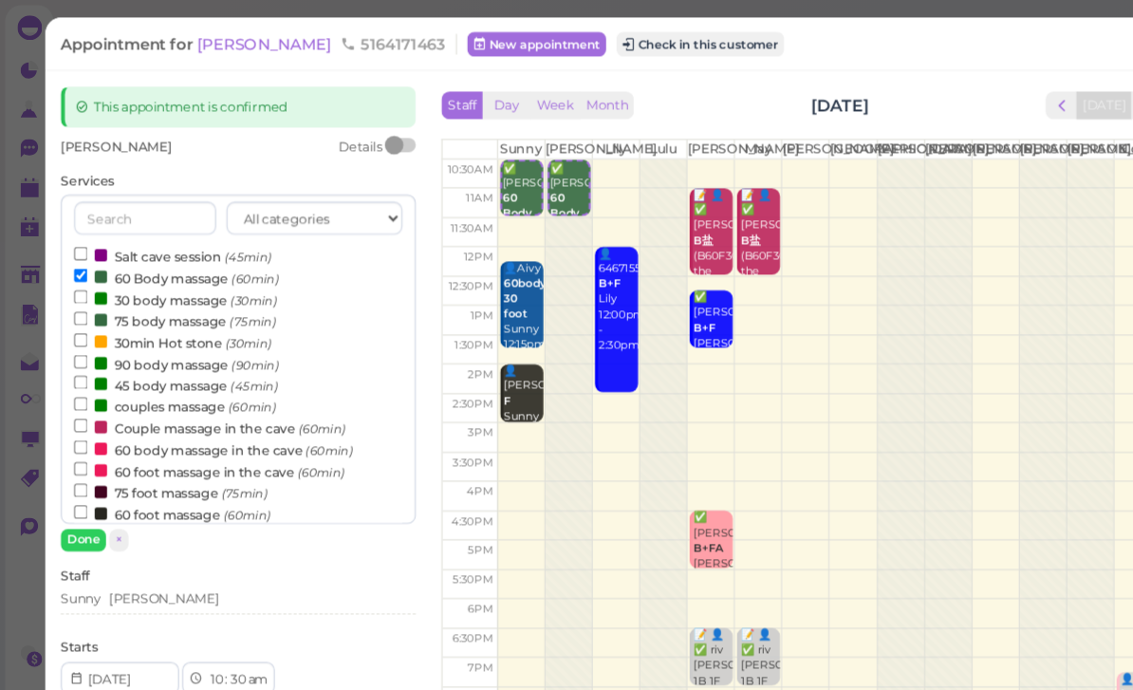
click at [73, 253] on input "60 Body massage (60min)" at bounding box center [74, 254] width 12 height 12
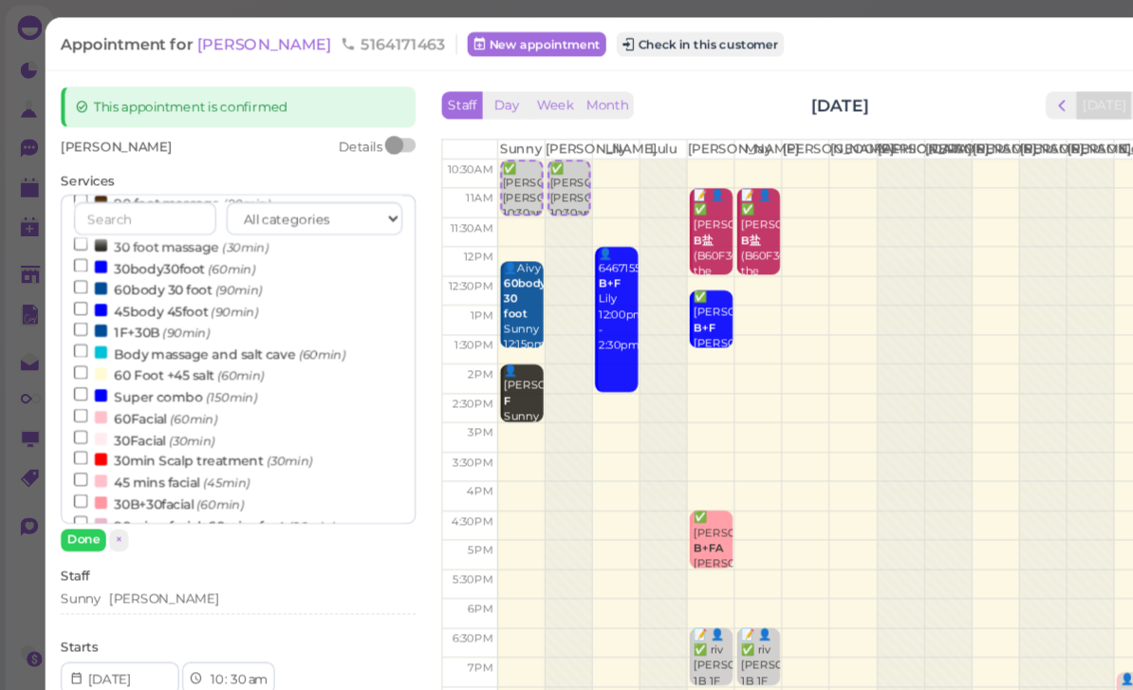
scroll to position [306, 0]
click at [143, 415] on label "30min Scalp treatment (30min)" at bounding box center [178, 425] width 220 height 20
click at [81, 417] on input "30min Scalp treatment (30min)" at bounding box center [74, 423] width 12 height 12
click at [77, 499] on button "Done" at bounding box center [77, 498] width 42 height 20
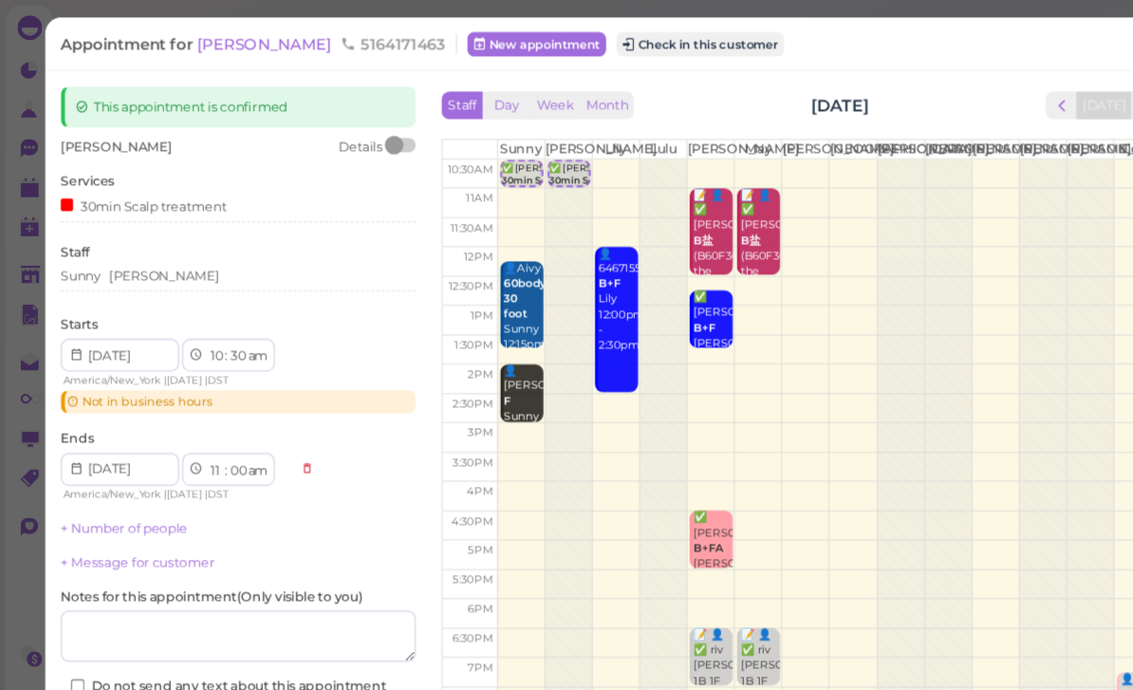
click at [200, 433] on select "1 2 3 4 5 6 7 8 9 10 11 12" at bounding box center [199, 434] width 16 height 20
click at [217, 432] on select "00 05 10 15 20 25 30 35 40 45 50 55" at bounding box center [219, 434] width 19 height 20
select select "30"
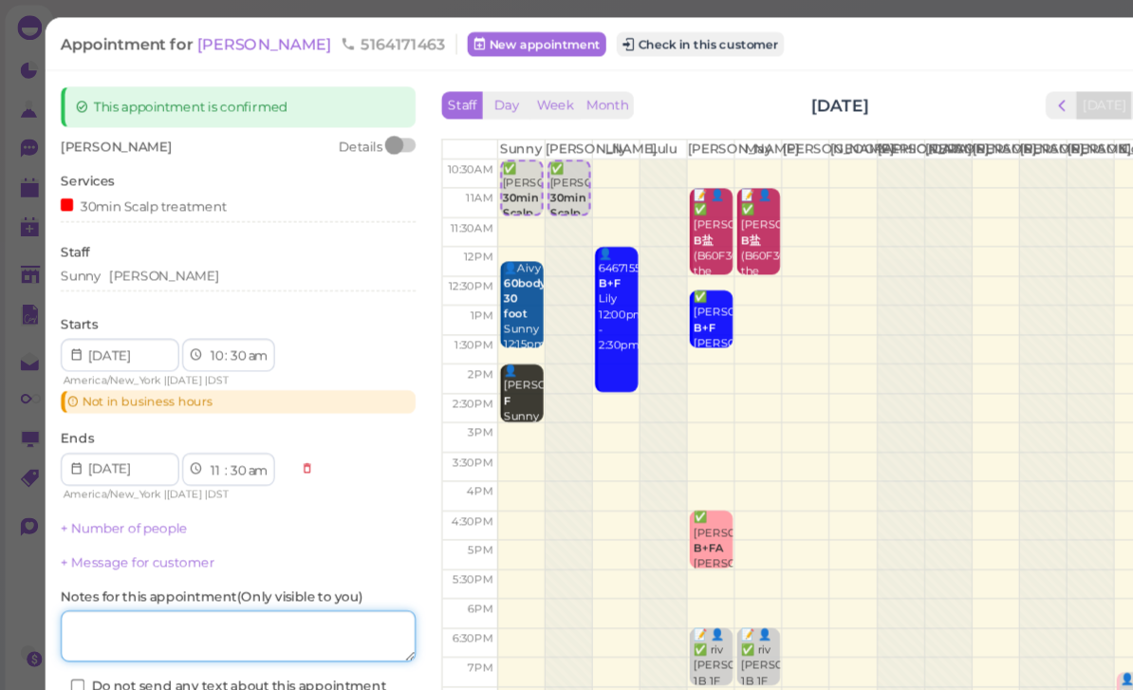
click at [87, 577] on textarea at bounding box center [219, 586] width 327 height 47
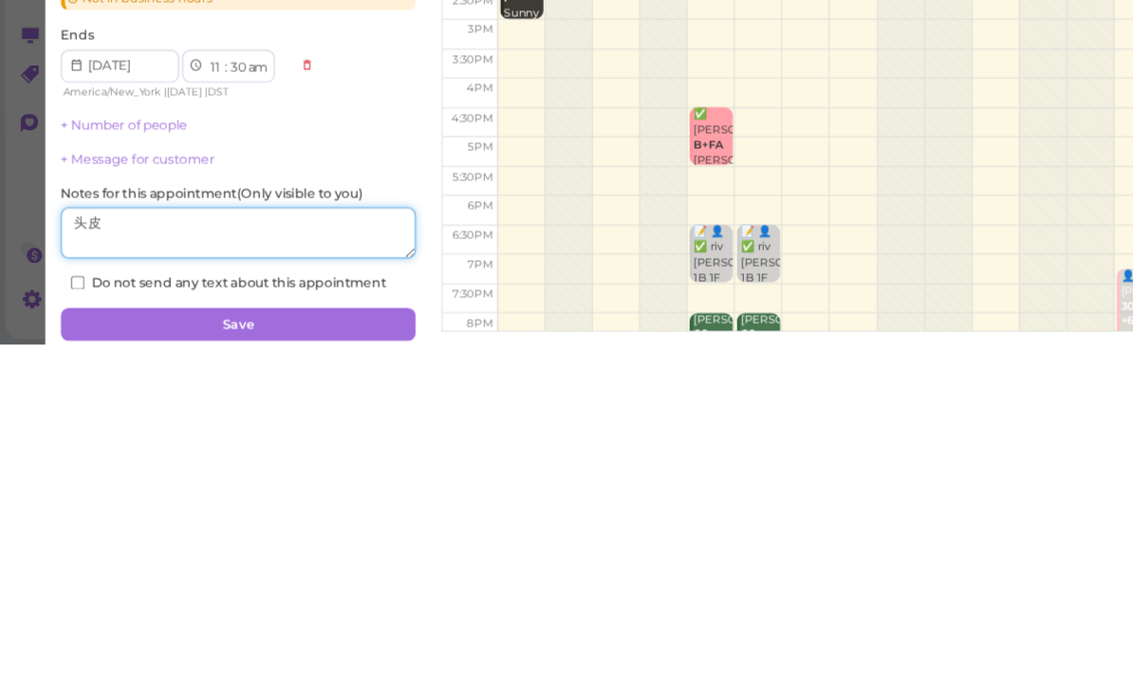
type textarea "头皮"
click at [103, 656] on button "Save" at bounding box center [219, 671] width 327 height 30
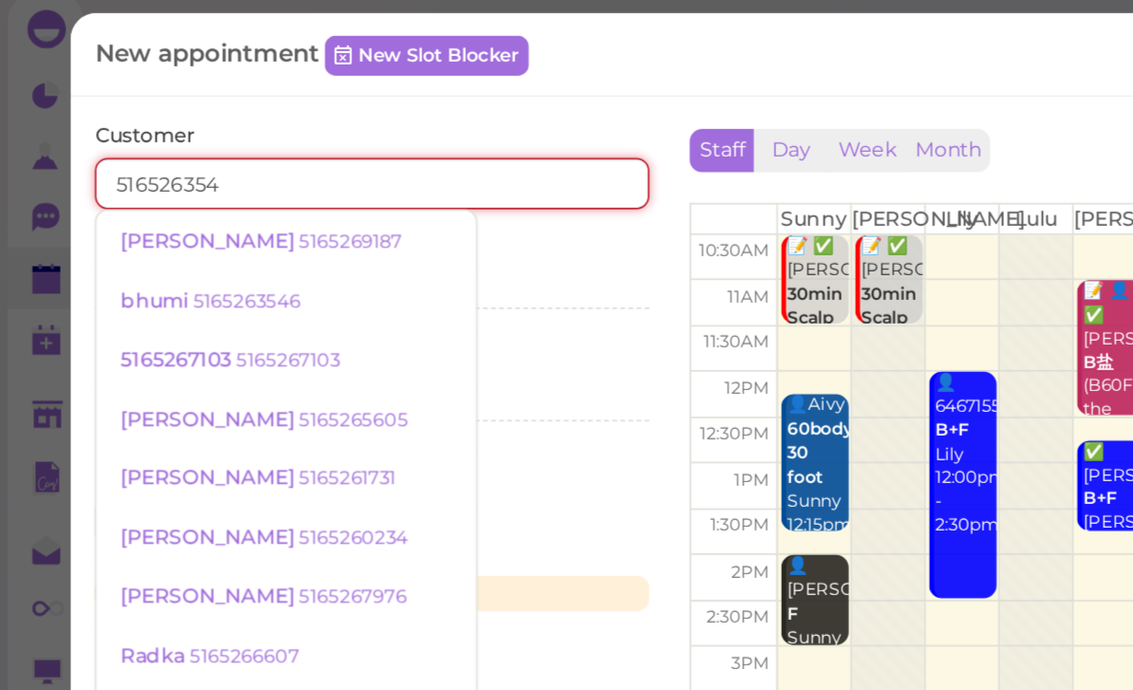
type input "5165263546"
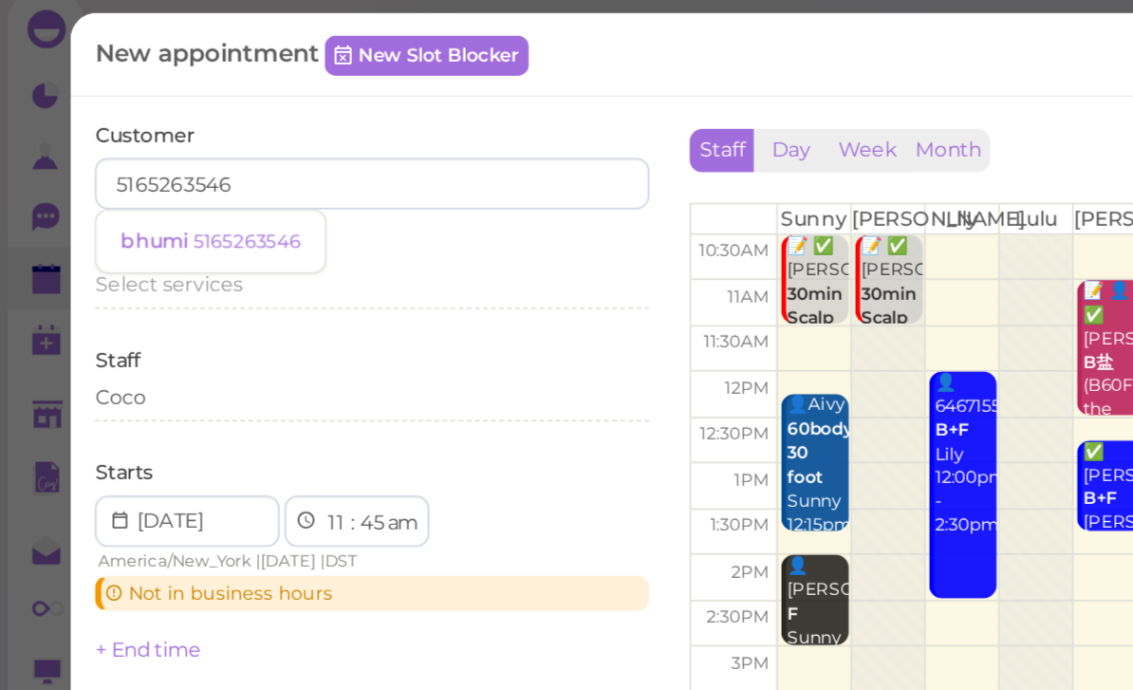
click at [159, 145] on small "5165263546" at bounding box center [146, 150] width 64 height 13
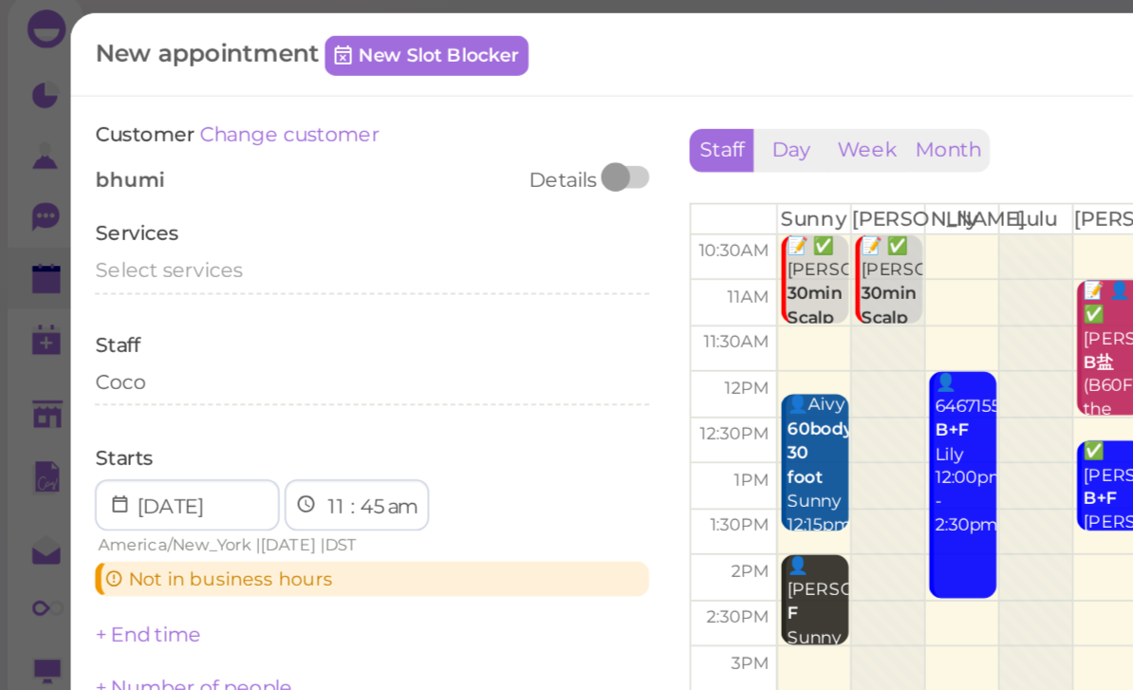
click at [132, 160] on span "Select services" at bounding box center [99, 167] width 87 height 14
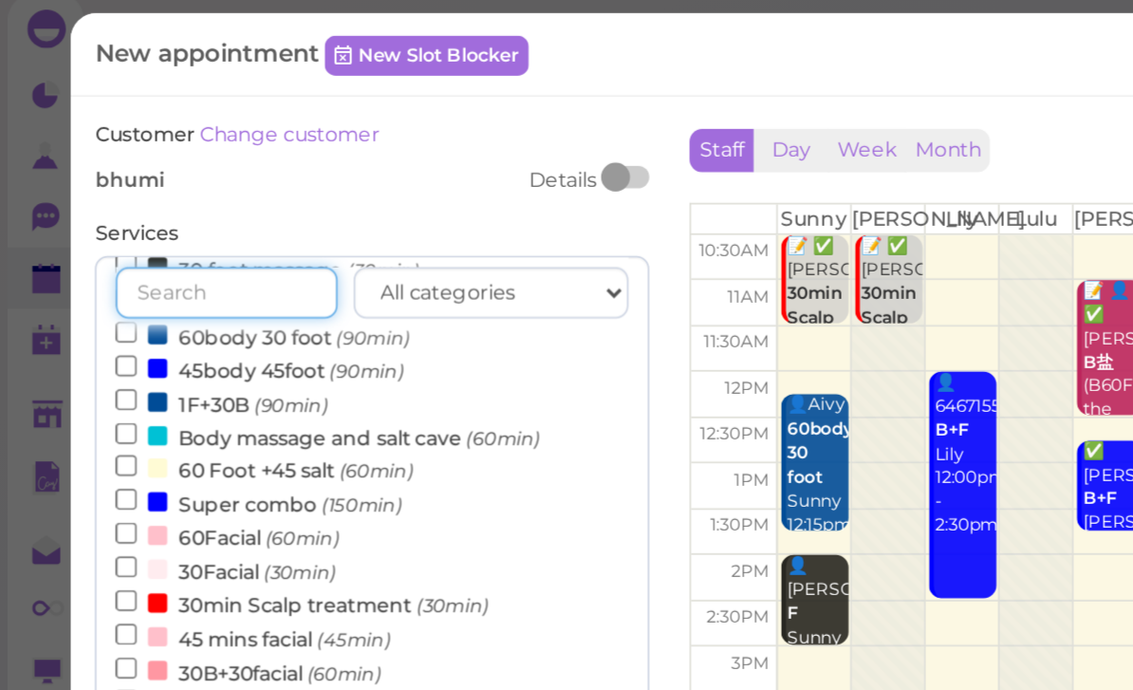
scroll to position [347, 0]
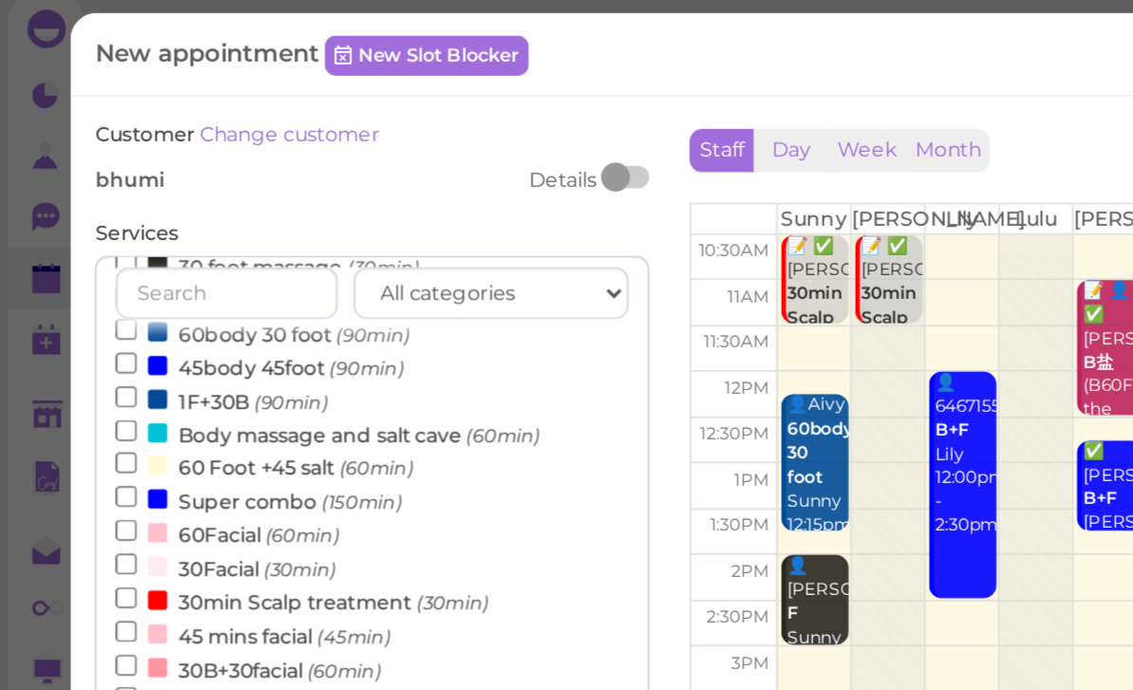
click at [185, 373] on label "45 mins facial (45min)" at bounding box center [149, 383] width 162 height 20
click at [81, 375] on input "45 mins facial (45min)" at bounding box center [74, 381] width 12 height 12
click at [177, 373] on label "45 mins facial (45min)" at bounding box center [149, 383] width 162 height 20
click at [81, 375] on input "45 mins facial (45min)" at bounding box center [74, 381] width 12 height 12
click at [174, 393] on label "30B+30facial (60min)" at bounding box center [146, 403] width 157 height 20
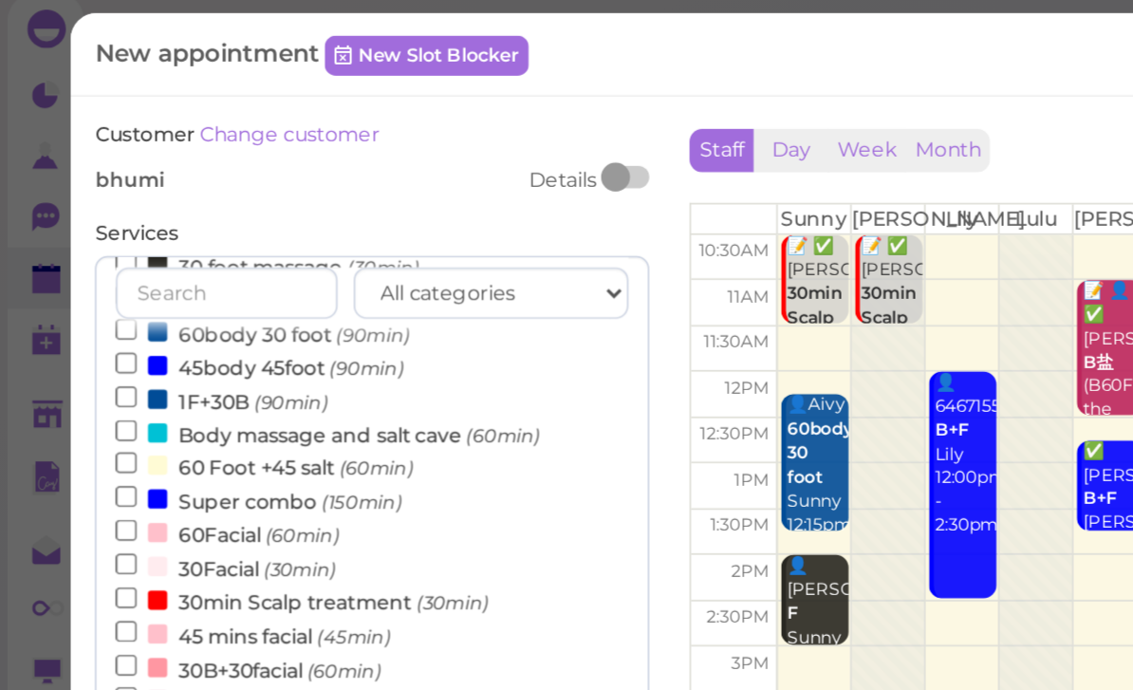
click at [81, 395] on input "30B+30facial (60min)" at bounding box center [74, 401] width 12 height 12
select select "45"
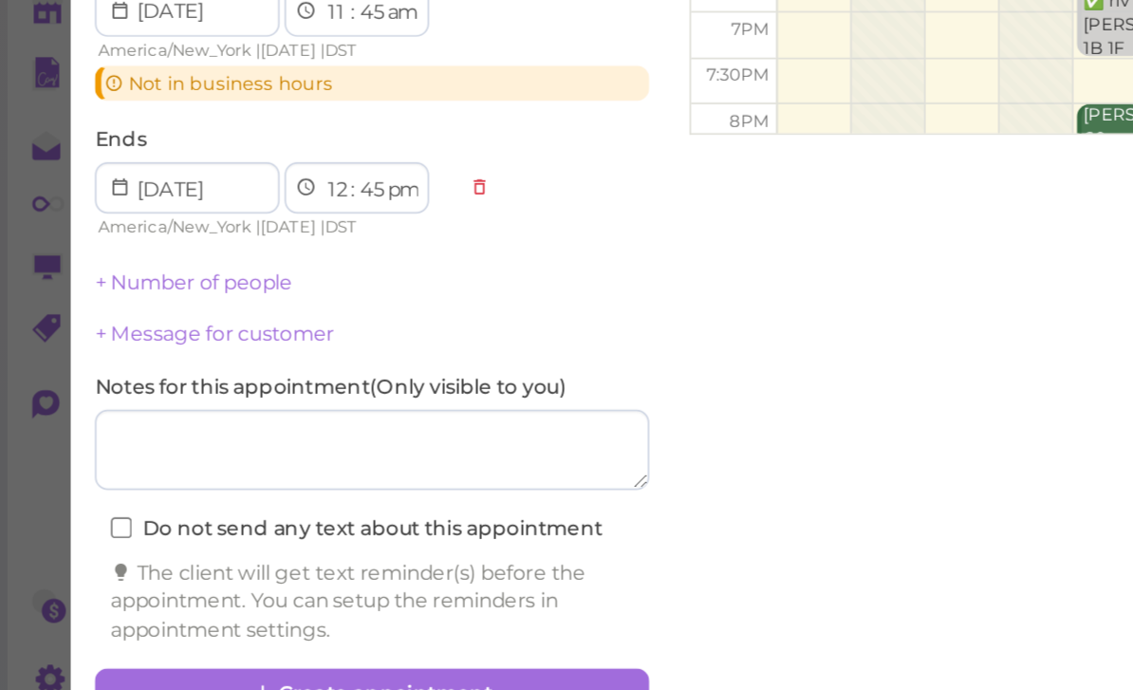
scroll to position [63, 0]
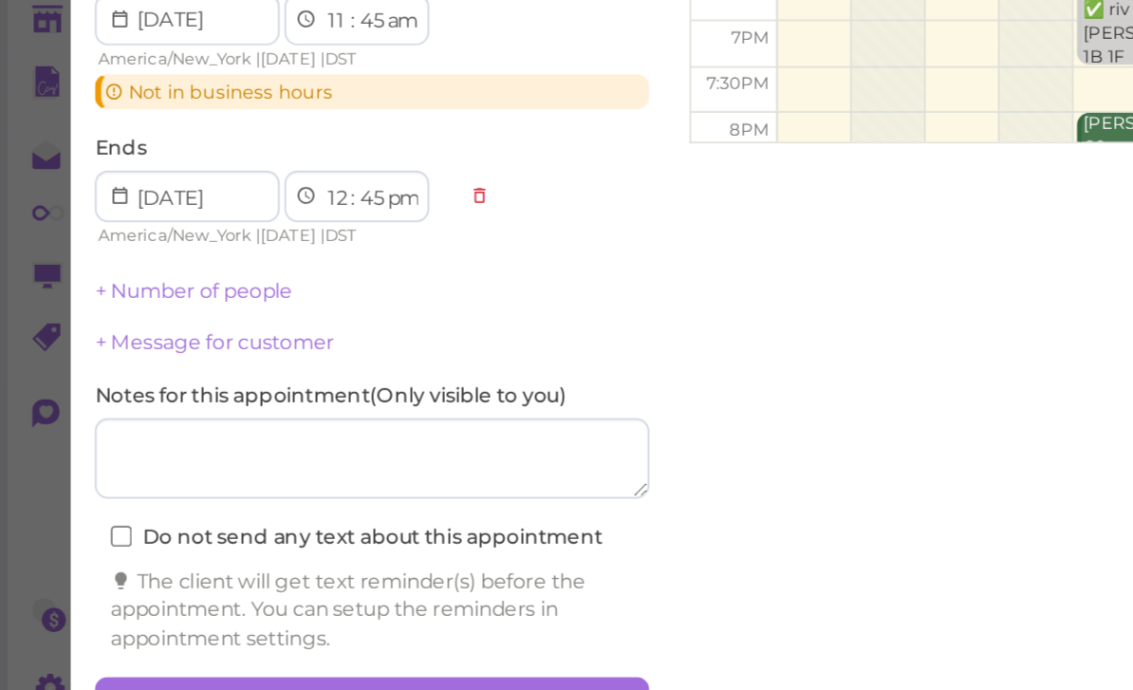
click at [225, 642] on button "Create appointment" at bounding box center [219, 657] width 327 height 30
